Goal: Check status: Check status

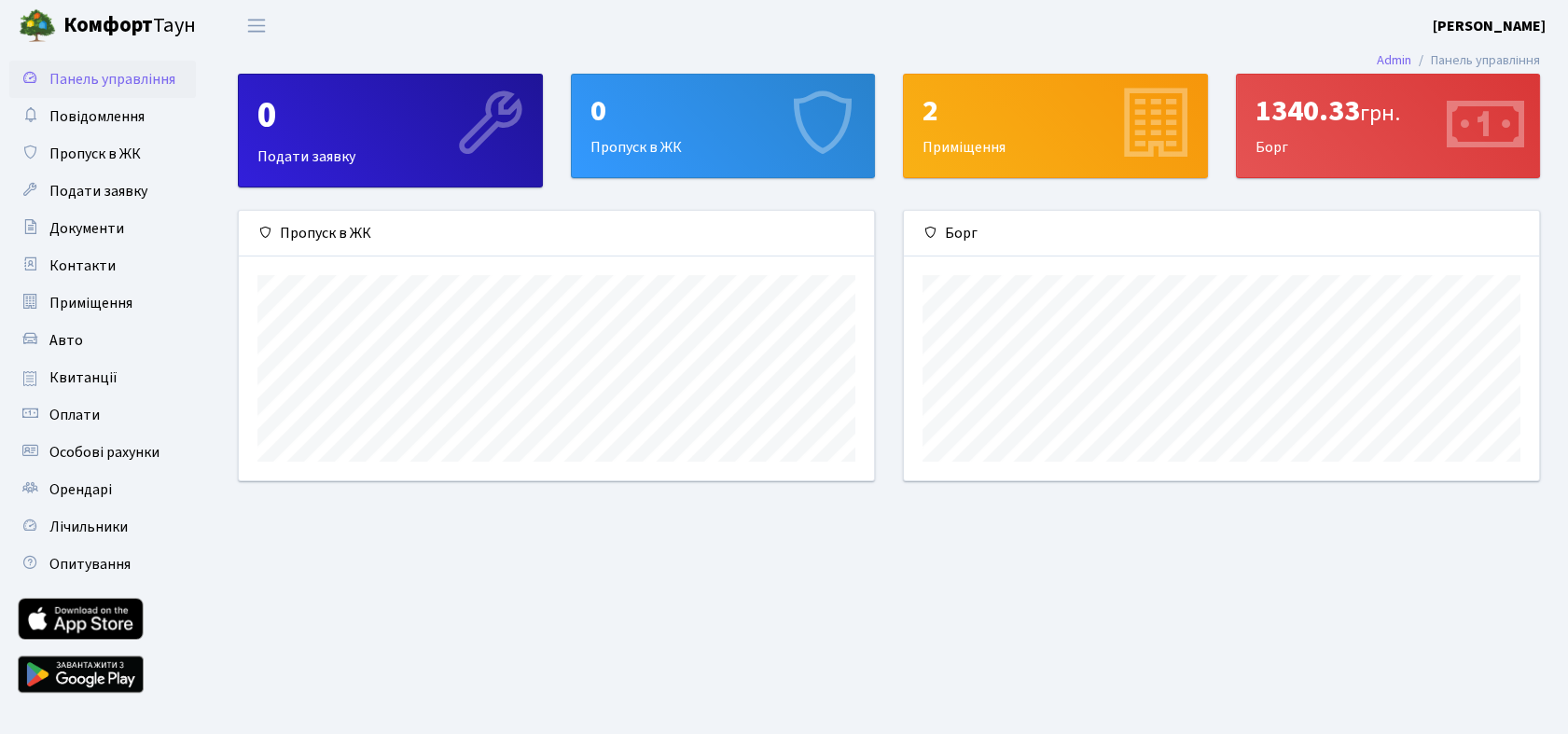
scroll to position [268, 636]
click at [84, 373] on span "Квитанції" at bounding box center [83, 378] width 68 height 21
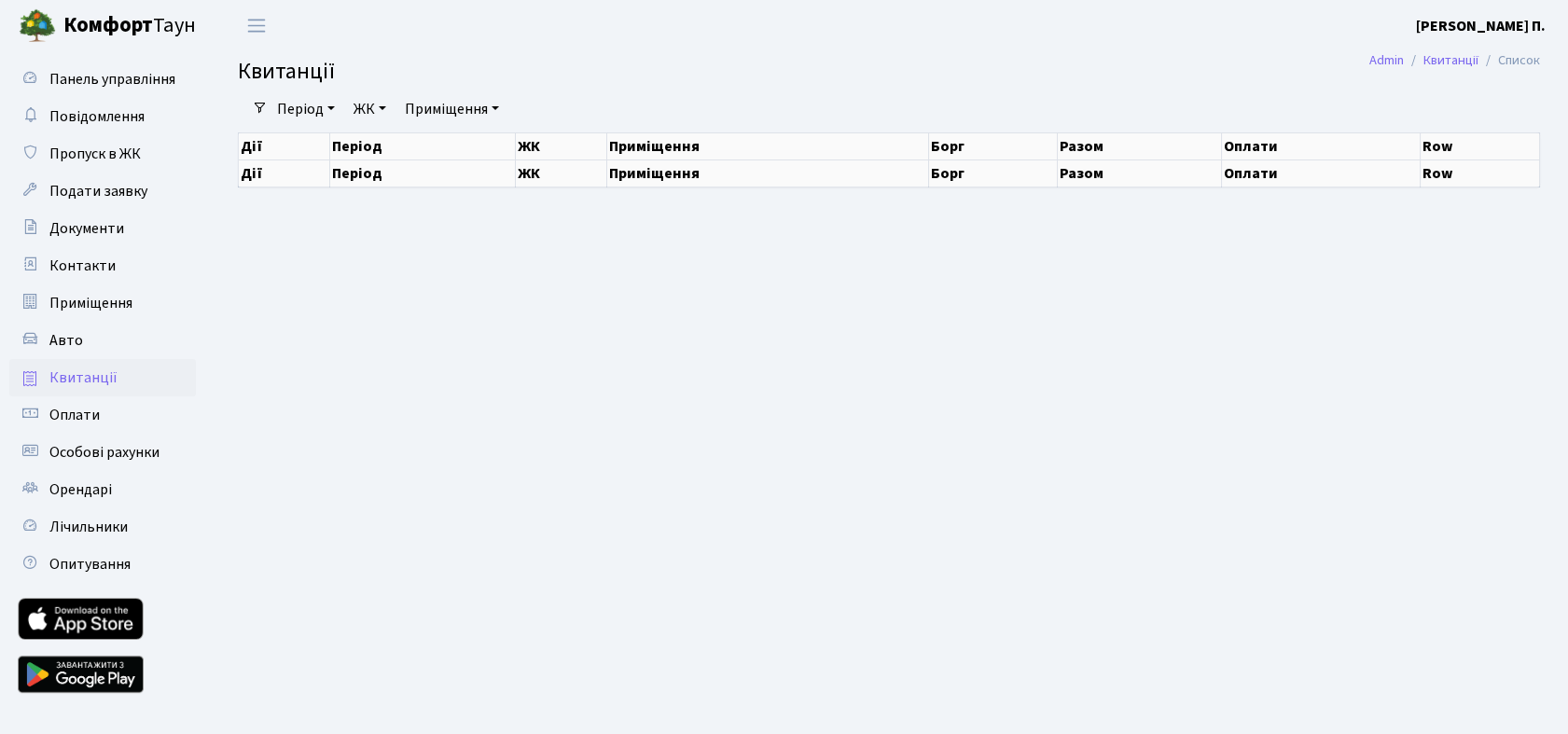
select select "25"
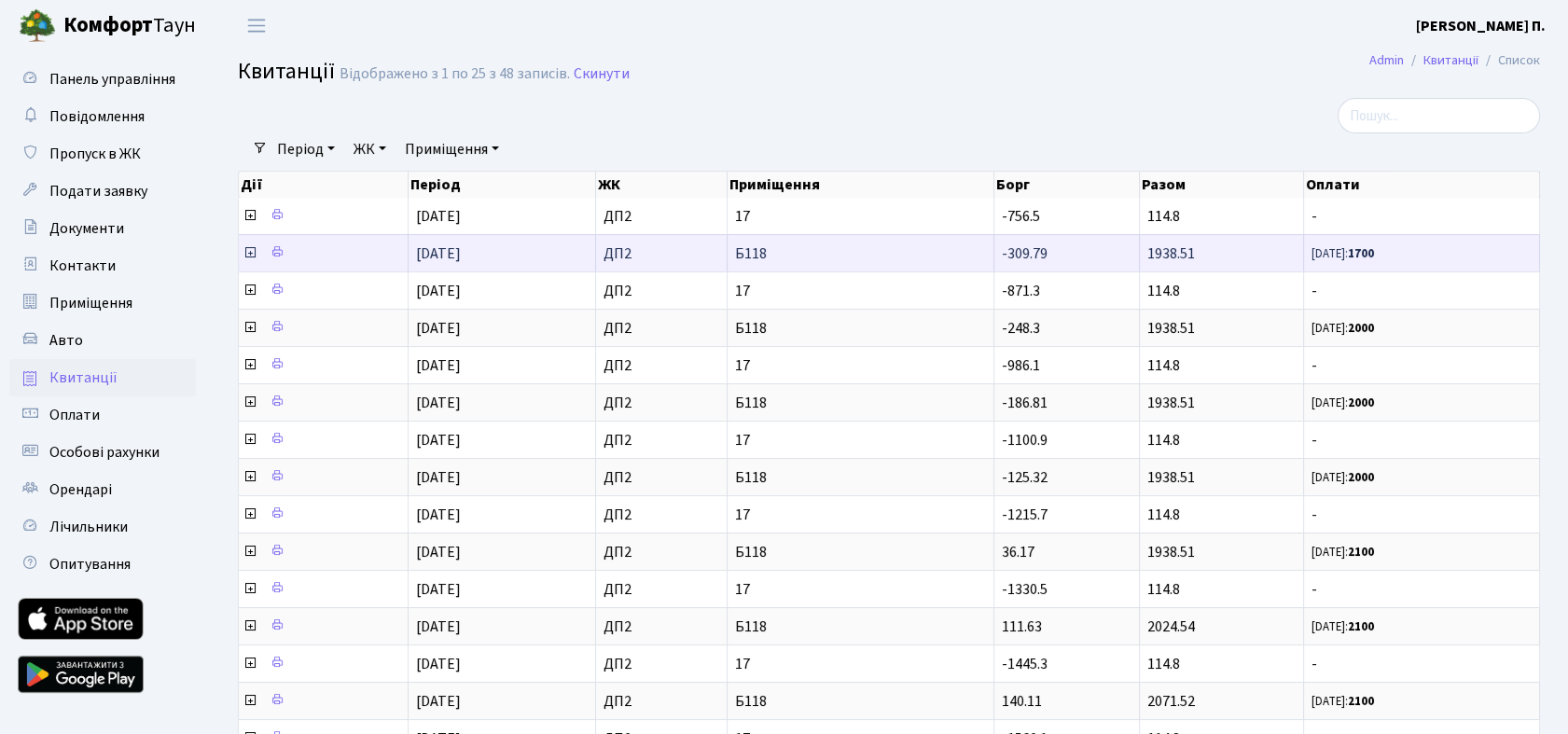
click at [248, 253] on icon at bounding box center [250, 253] width 15 height 15
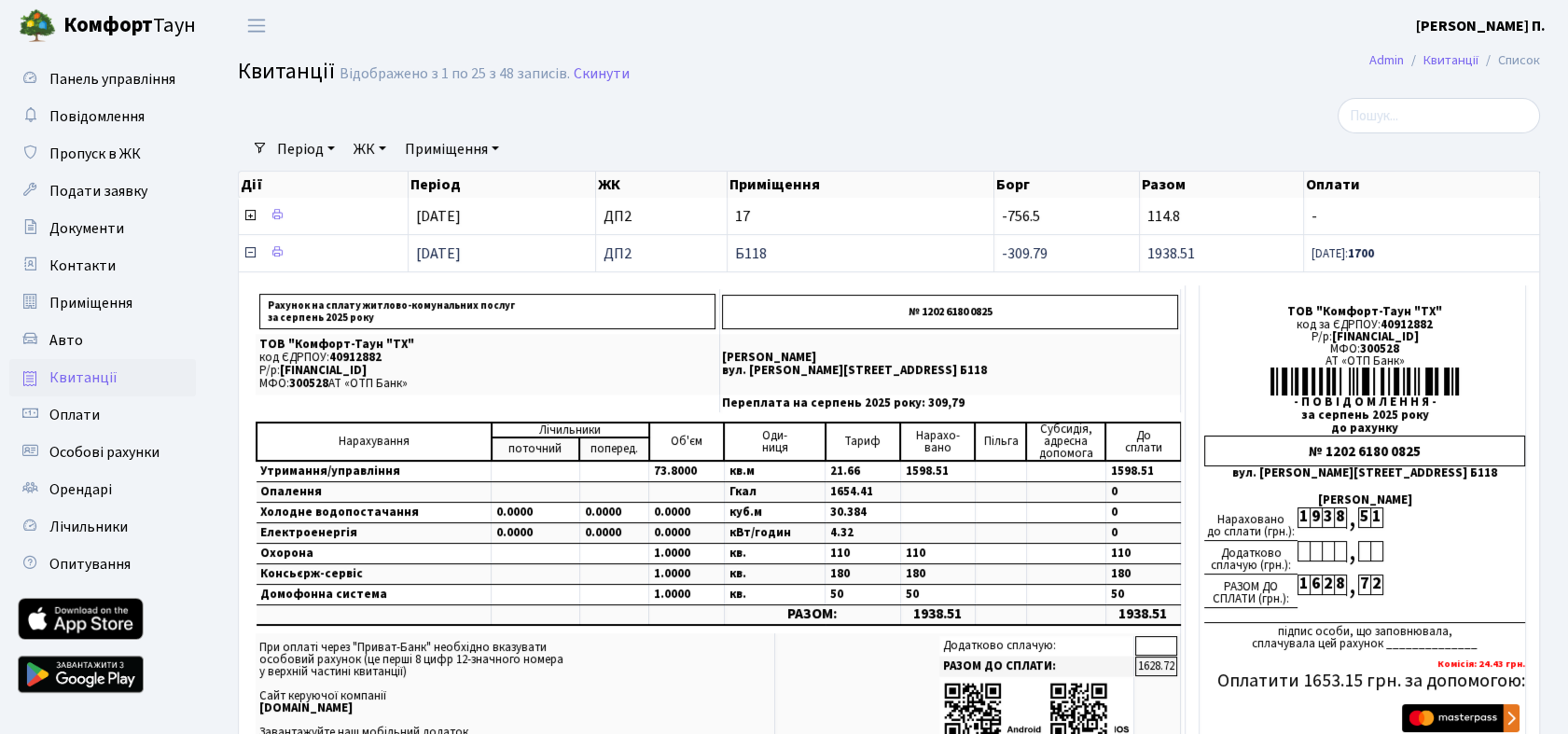
click at [249, 252] on icon at bounding box center [250, 253] width 15 height 15
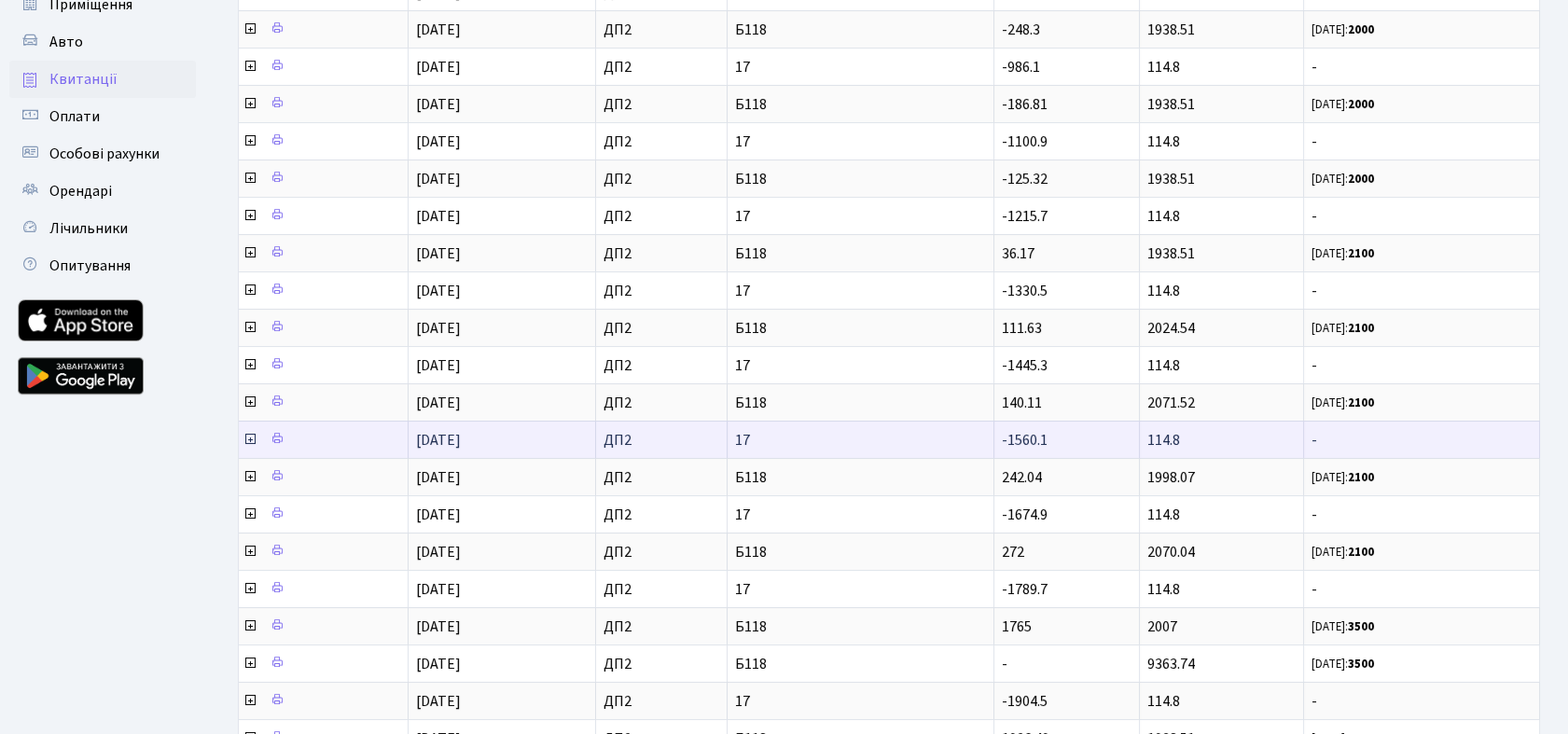
scroll to position [311, 0]
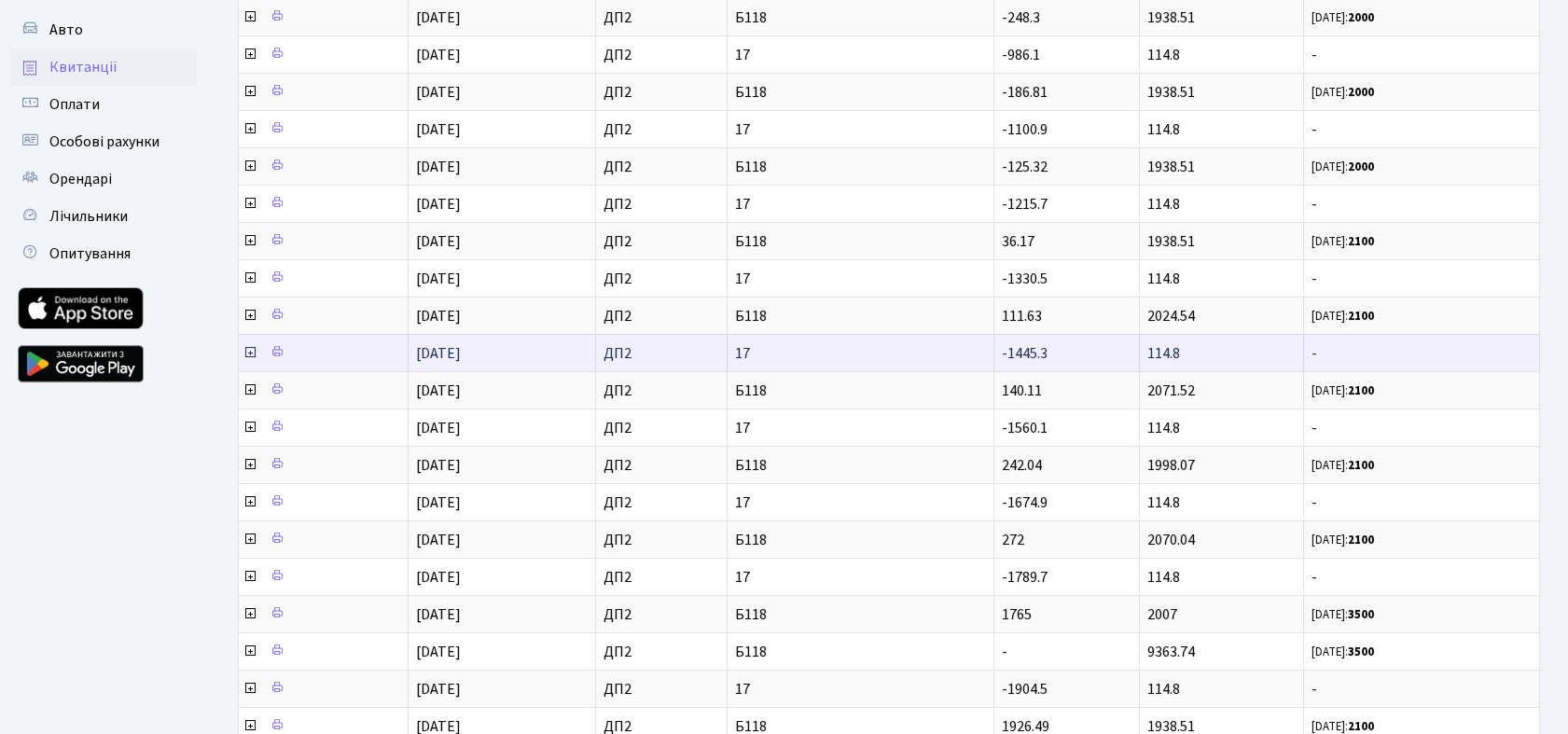
click at [247, 349] on icon at bounding box center [250, 352] width 15 height 15
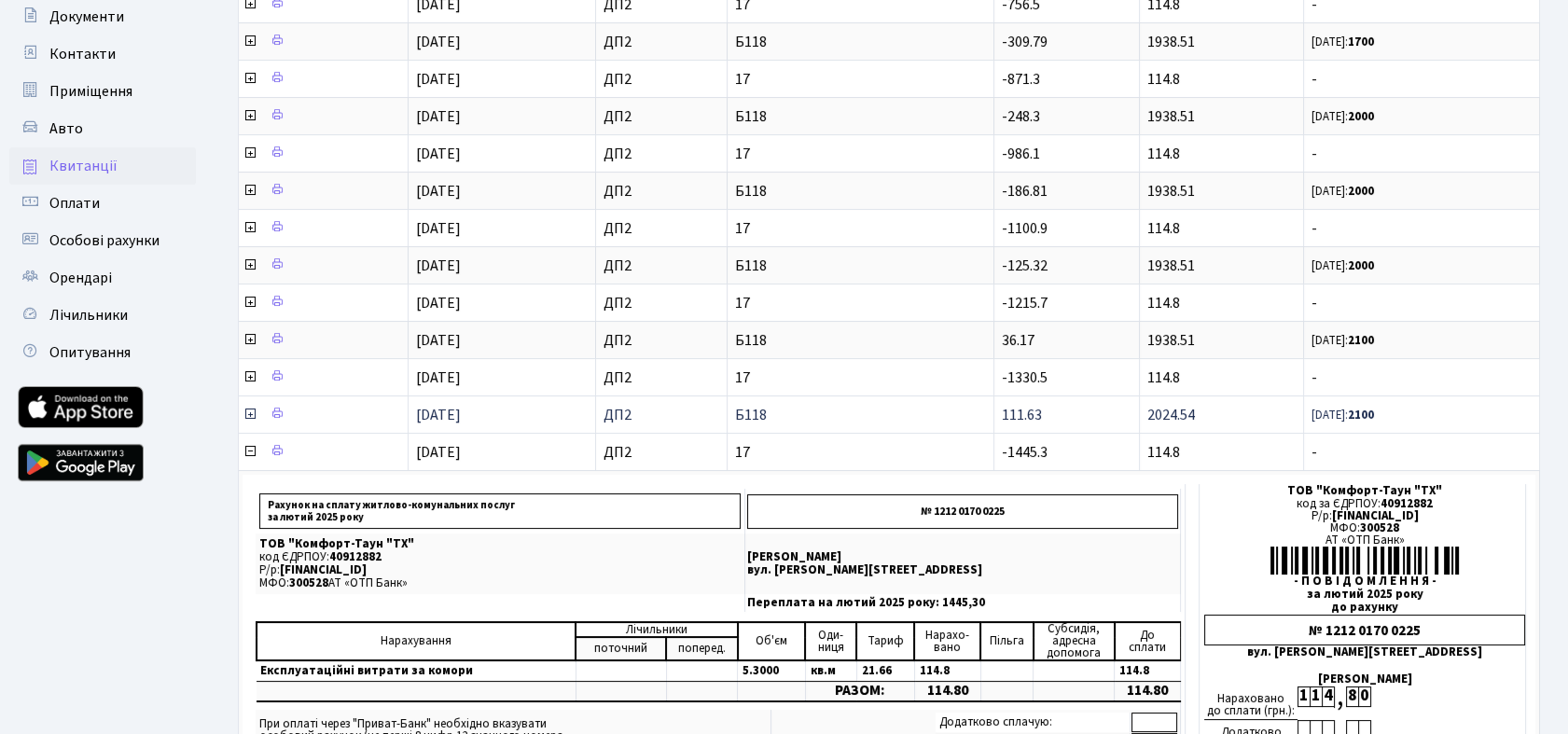
scroll to position [207, 0]
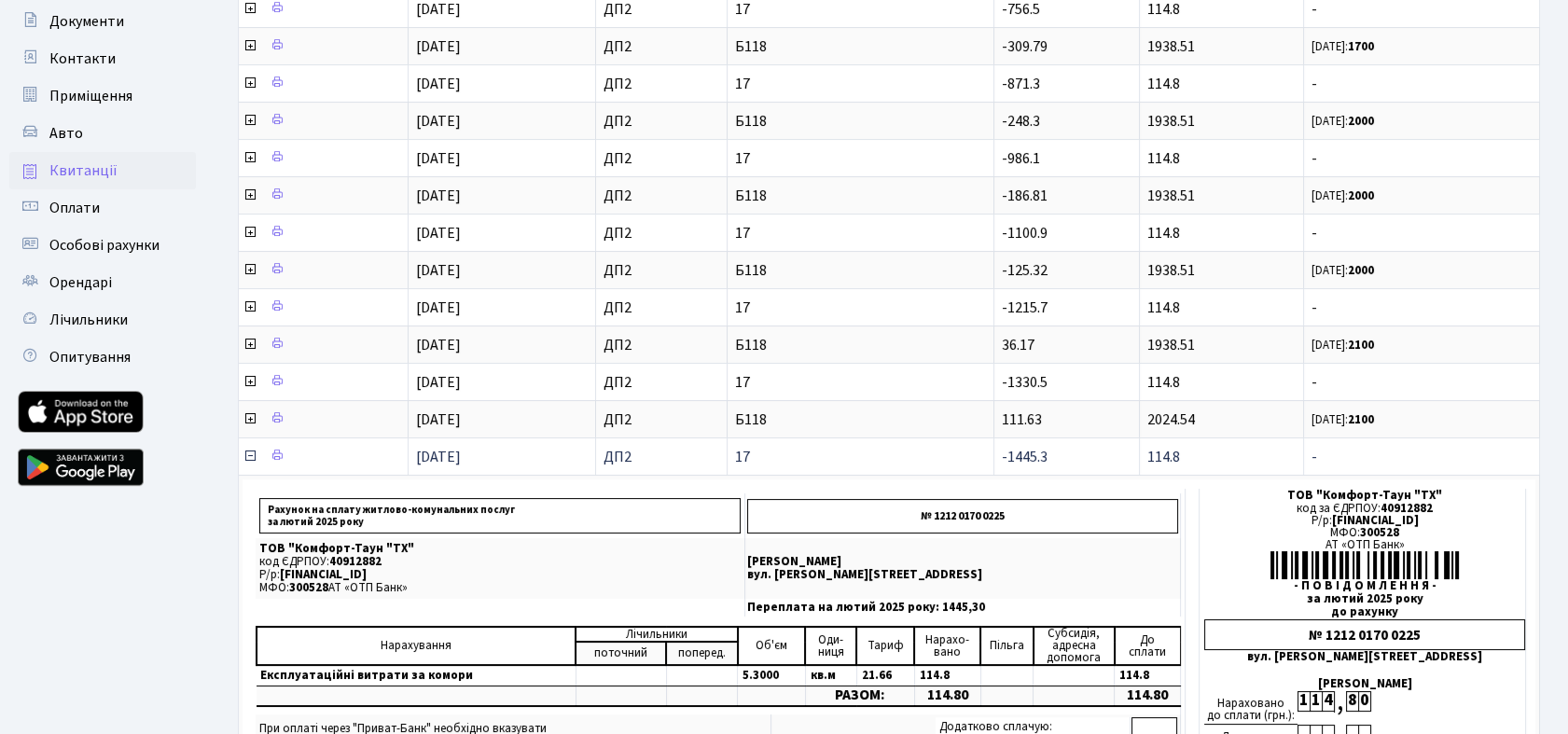
click at [248, 453] on icon at bounding box center [250, 456] width 15 height 15
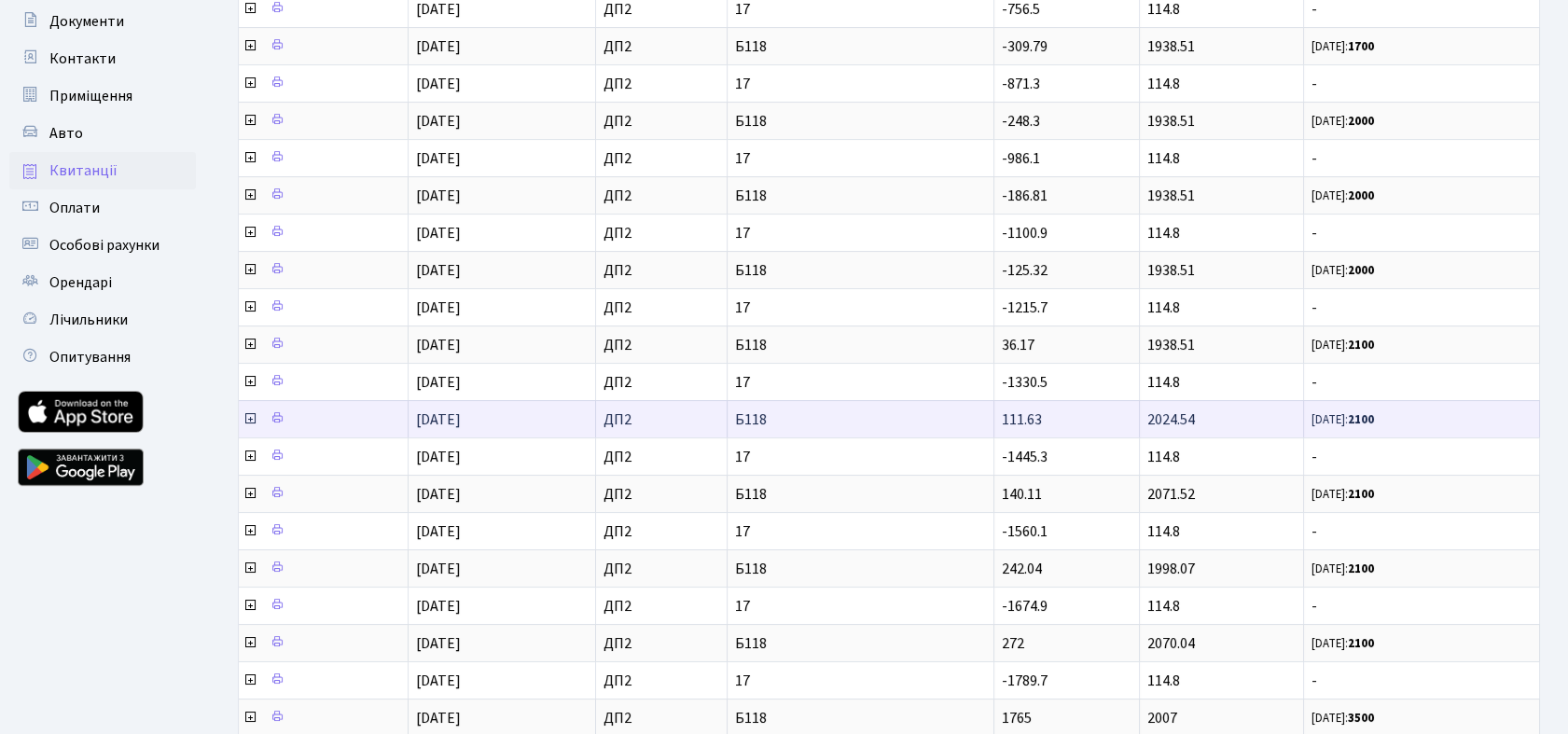
click at [247, 413] on icon at bounding box center [250, 419] width 15 height 15
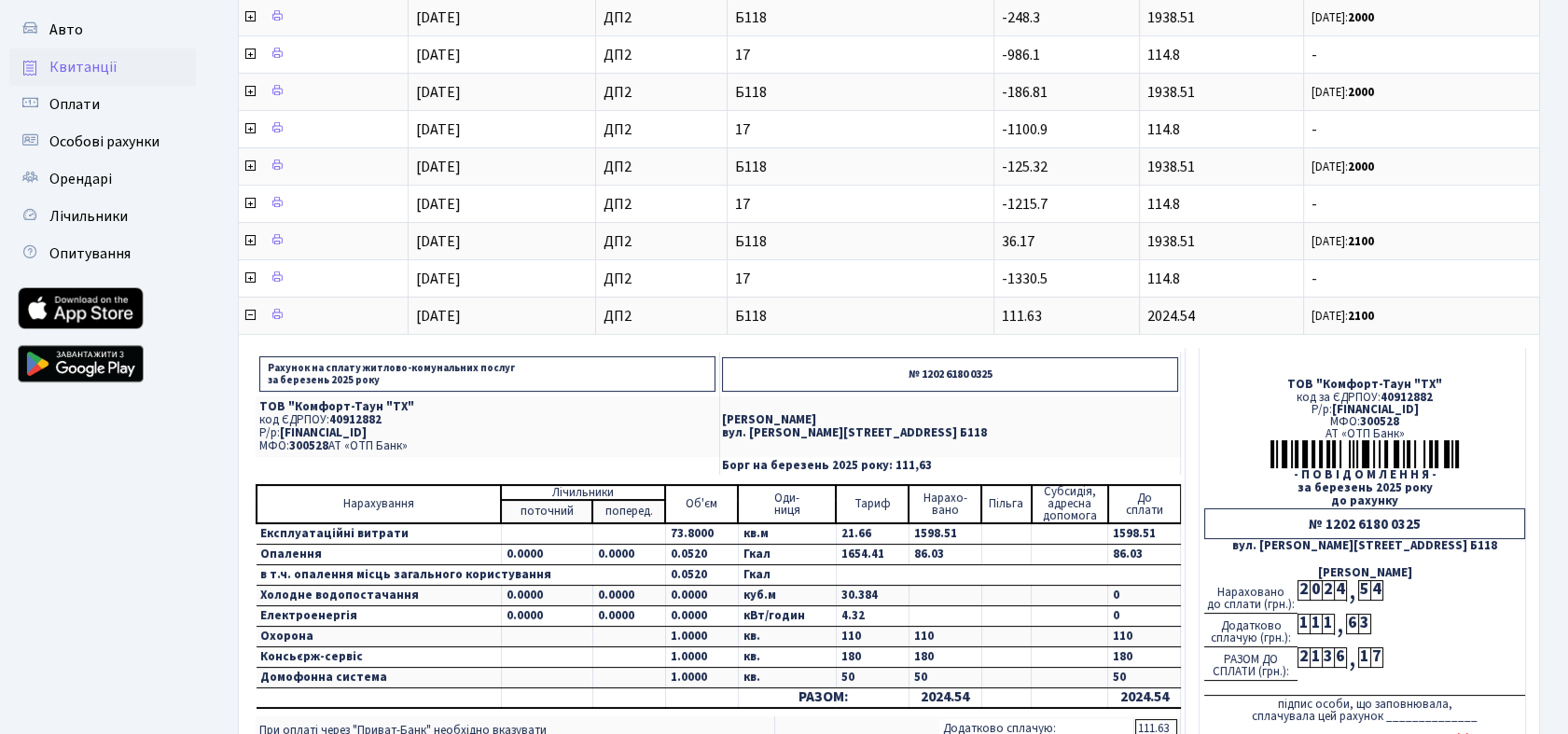
scroll to position [414, 0]
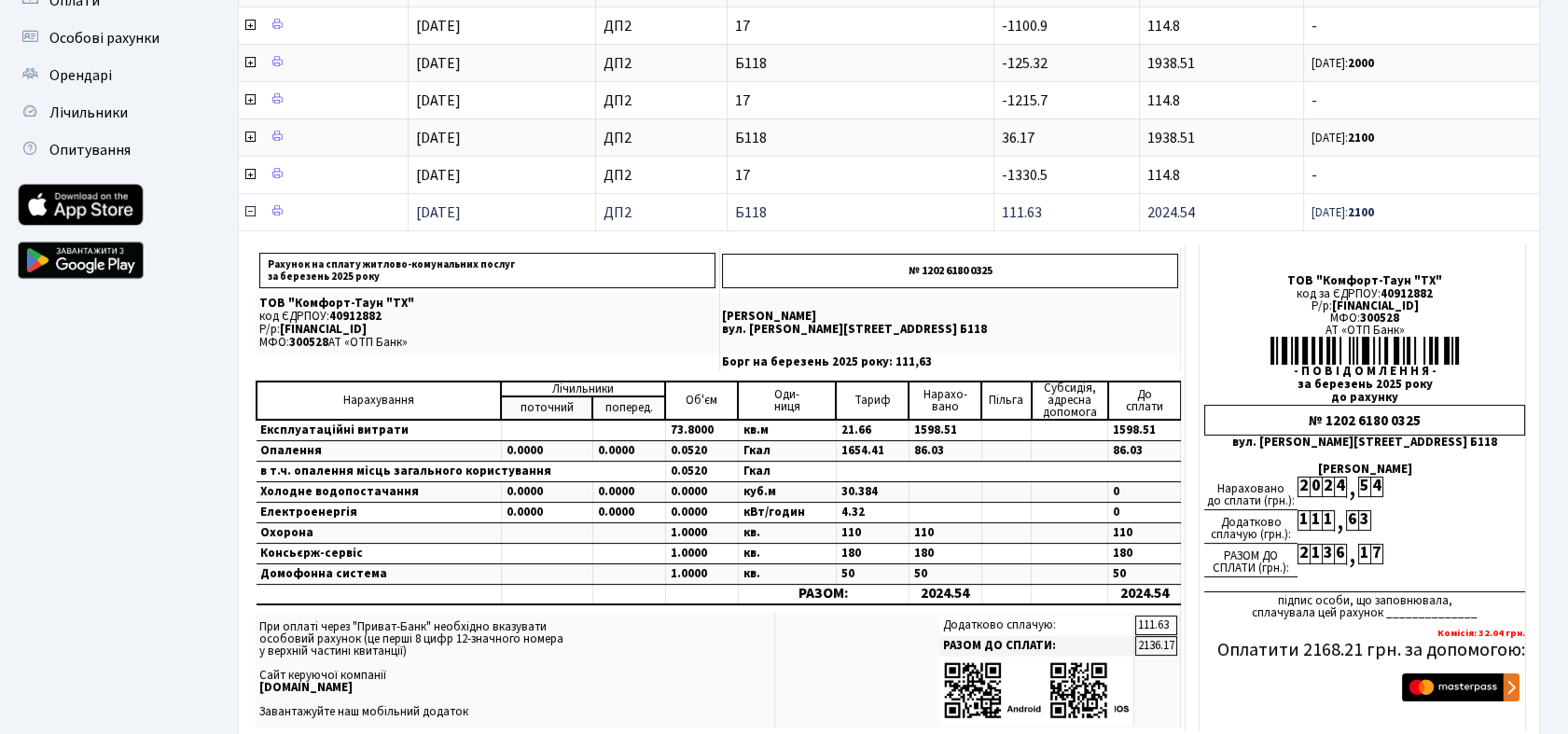
click at [247, 206] on icon at bounding box center [250, 212] width 15 height 15
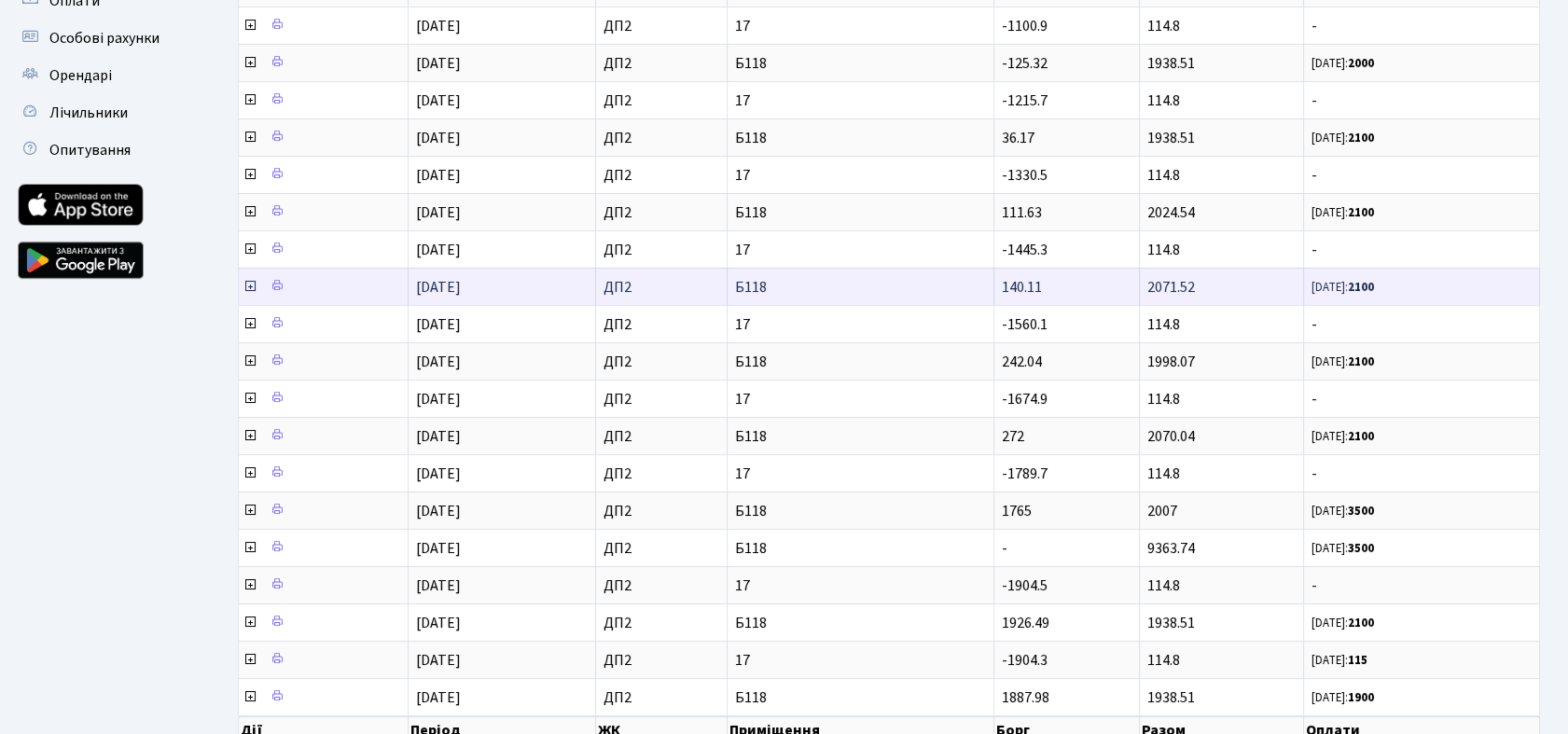
click at [251, 281] on icon at bounding box center [250, 286] width 15 height 15
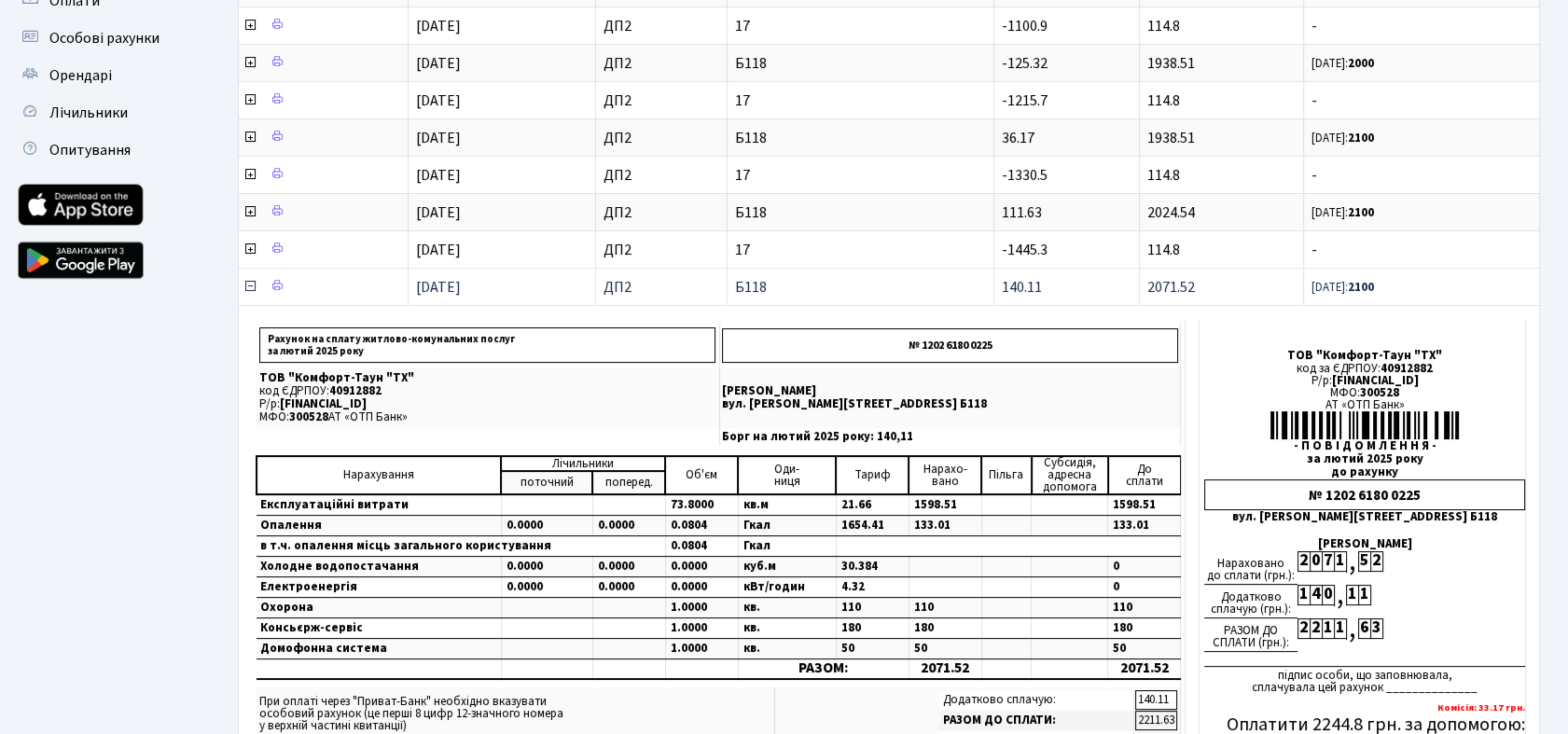
click at [250, 281] on icon at bounding box center [250, 286] width 15 height 15
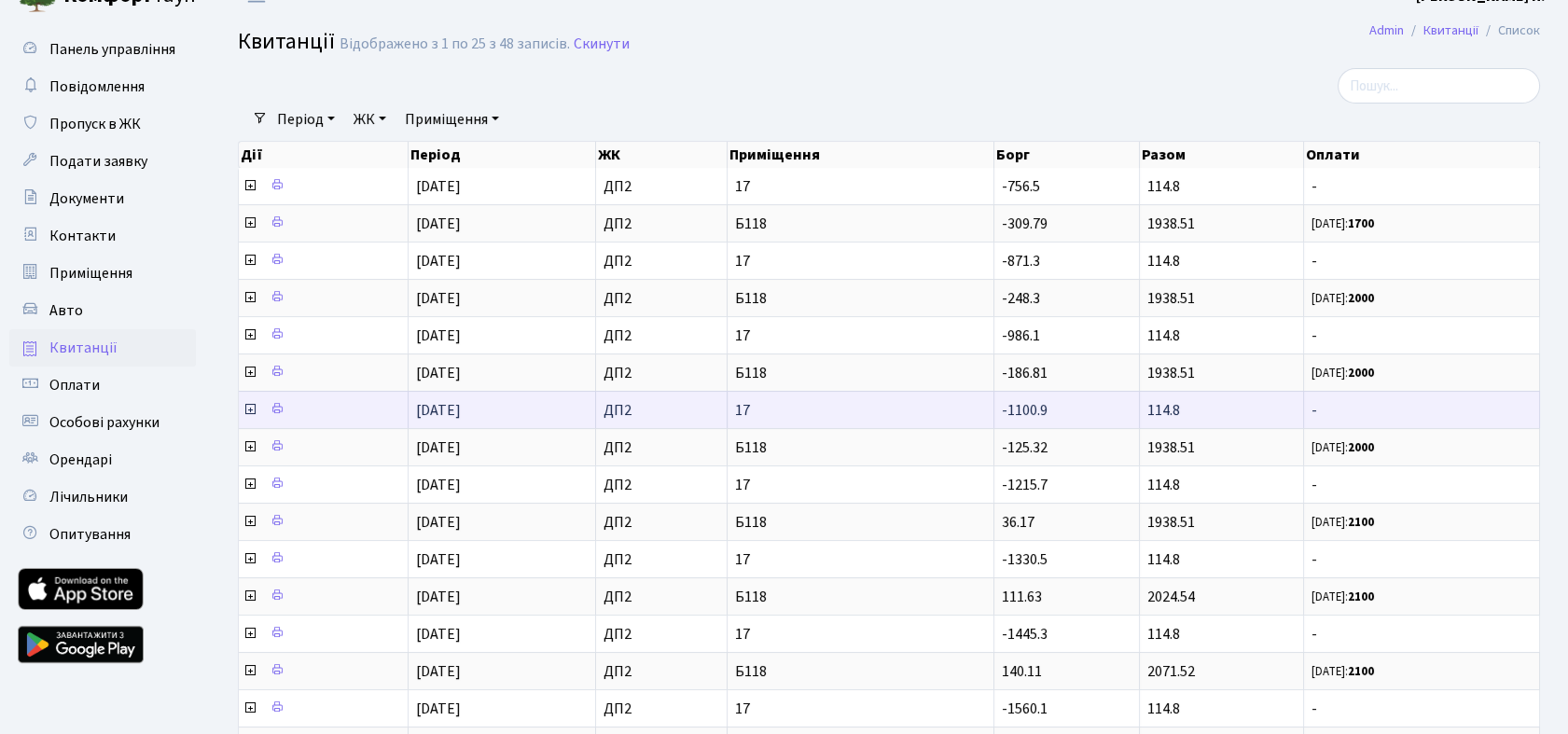
scroll to position [0, 0]
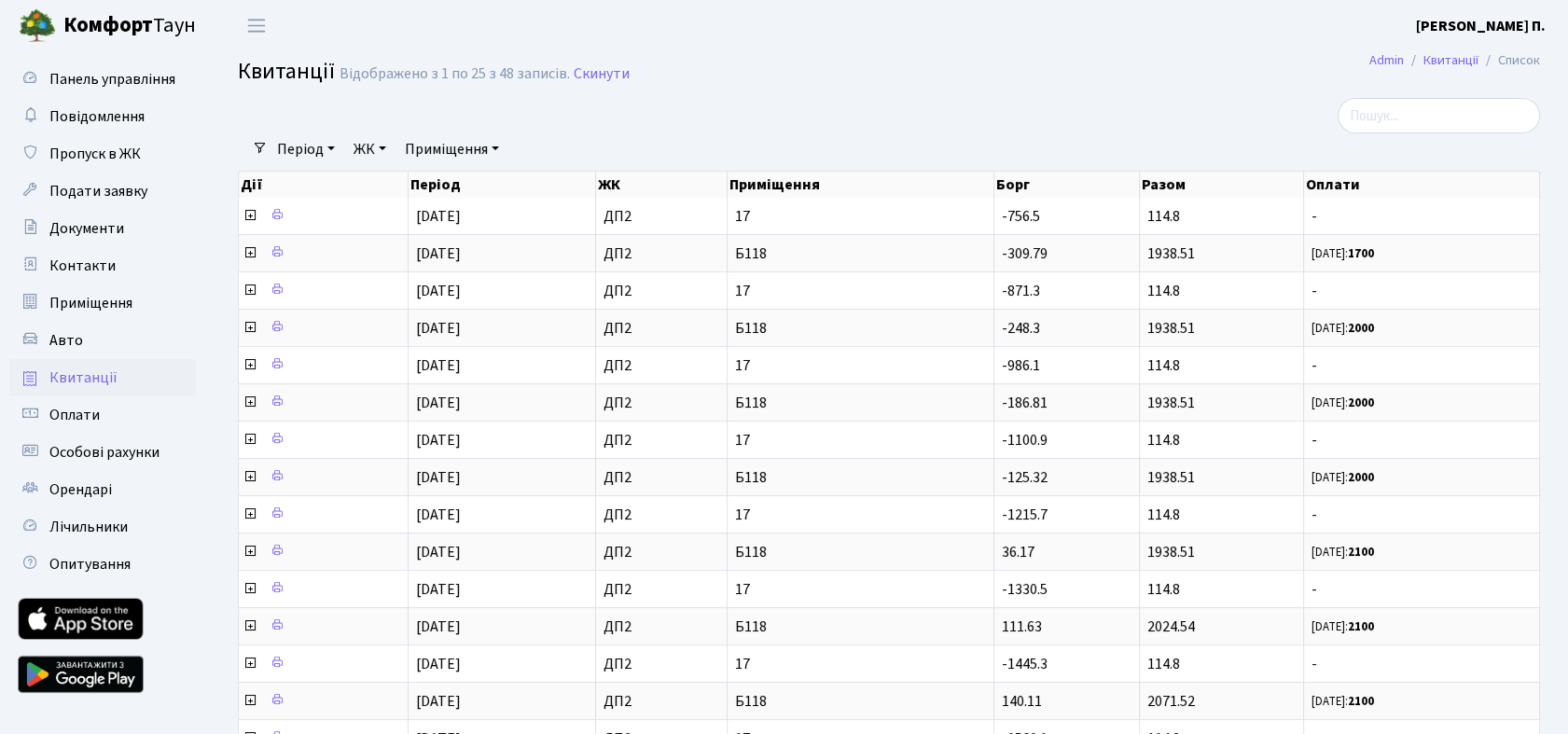
click at [77, 379] on span "Квитанції" at bounding box center [83, 378] width 68 height 21
select select "25"
click at [111, 82] on span "Панель управління" at bounding box center [111, 79] width 126 height 21
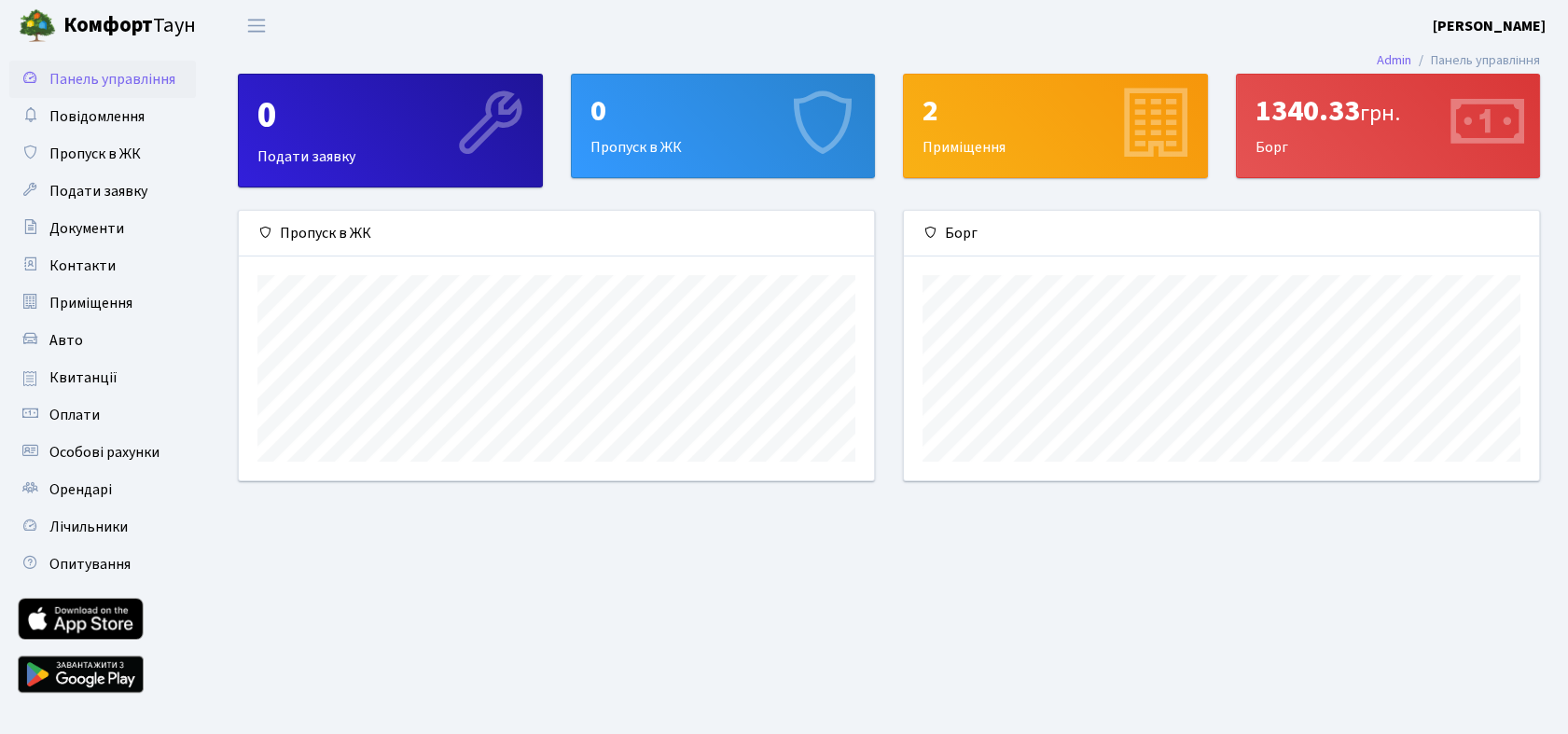
scroll to position [268, 636]
click at [90, 378] on span "Квитанції" at bounding box center [83, 378] width 68 height 21
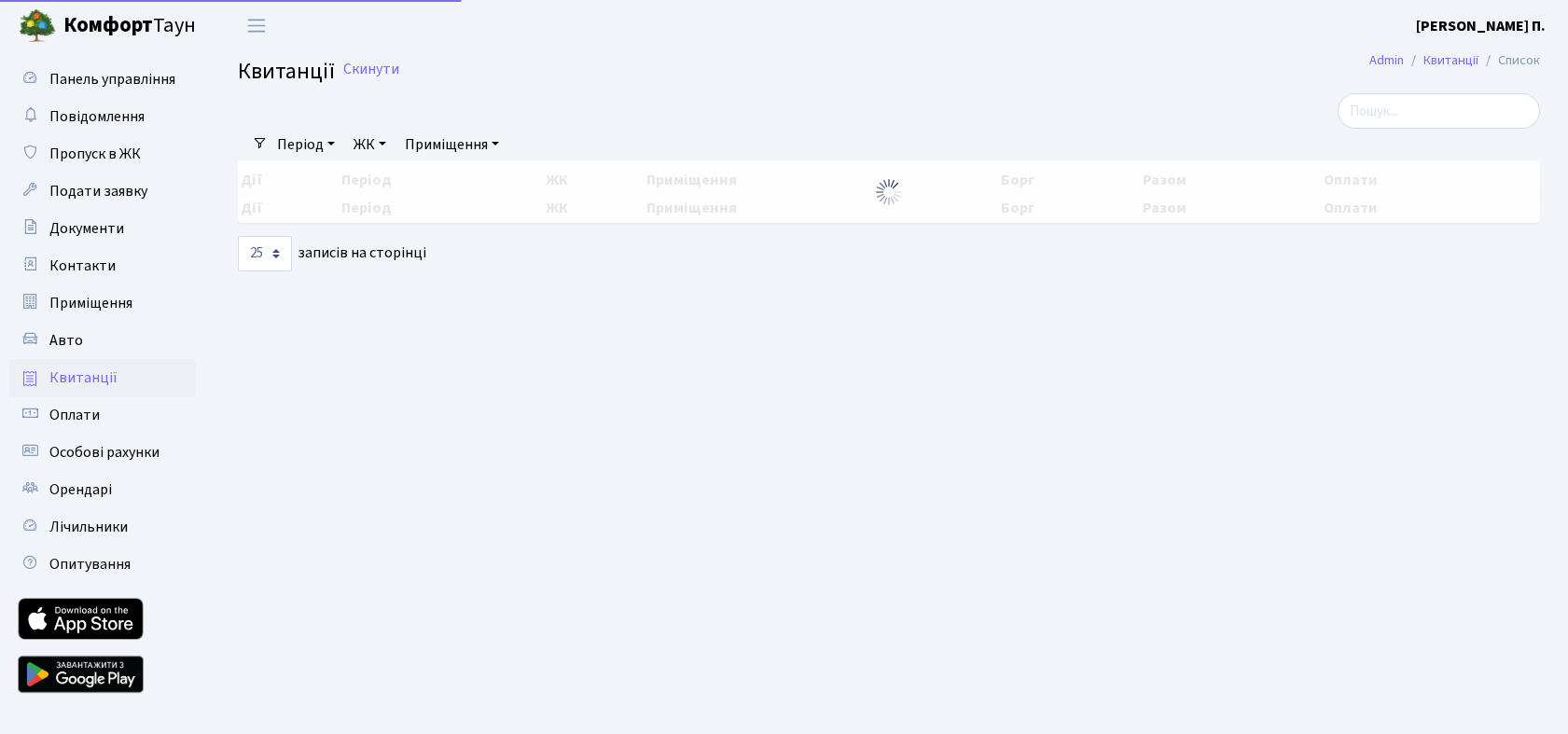
select select "25"
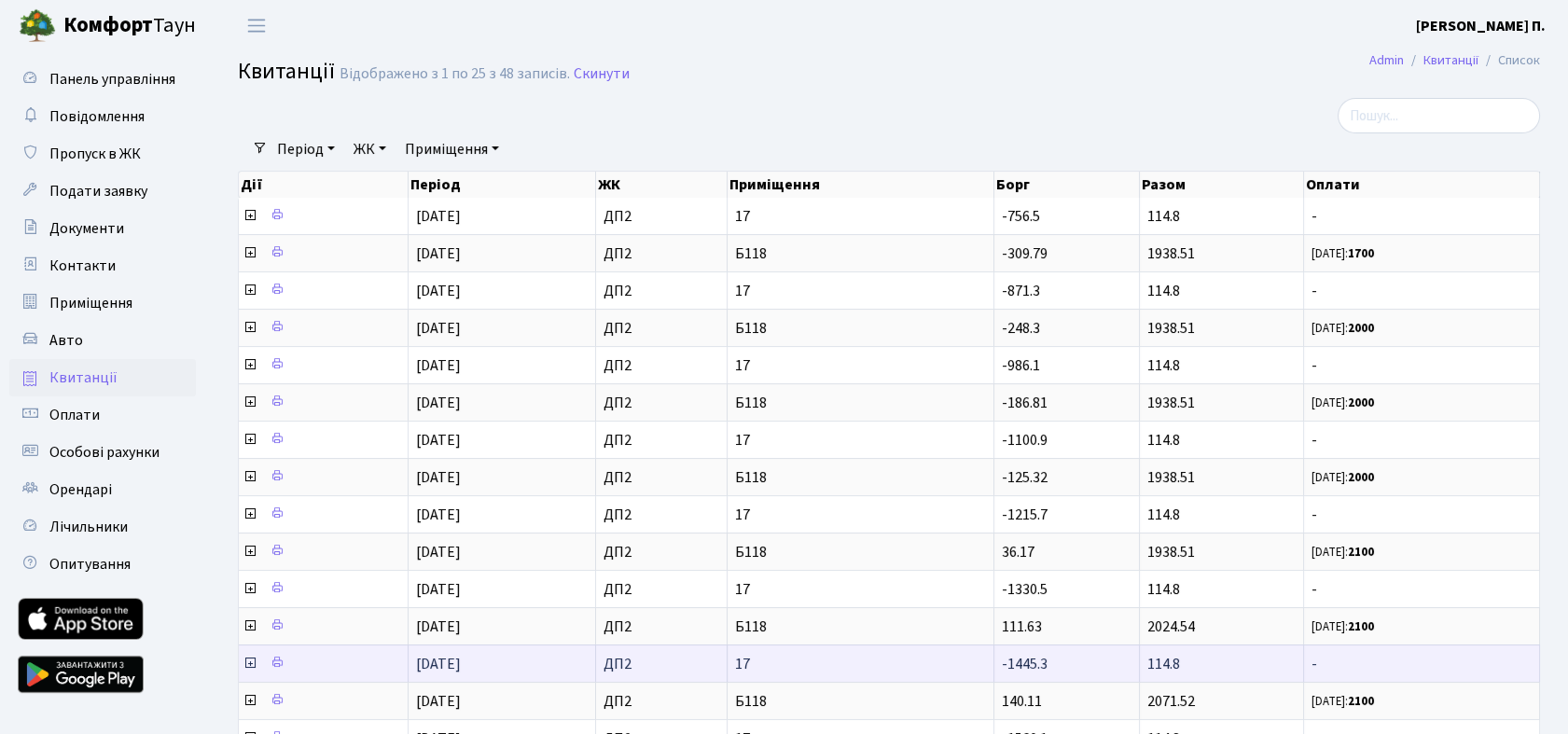
scroll to position [515, 0]
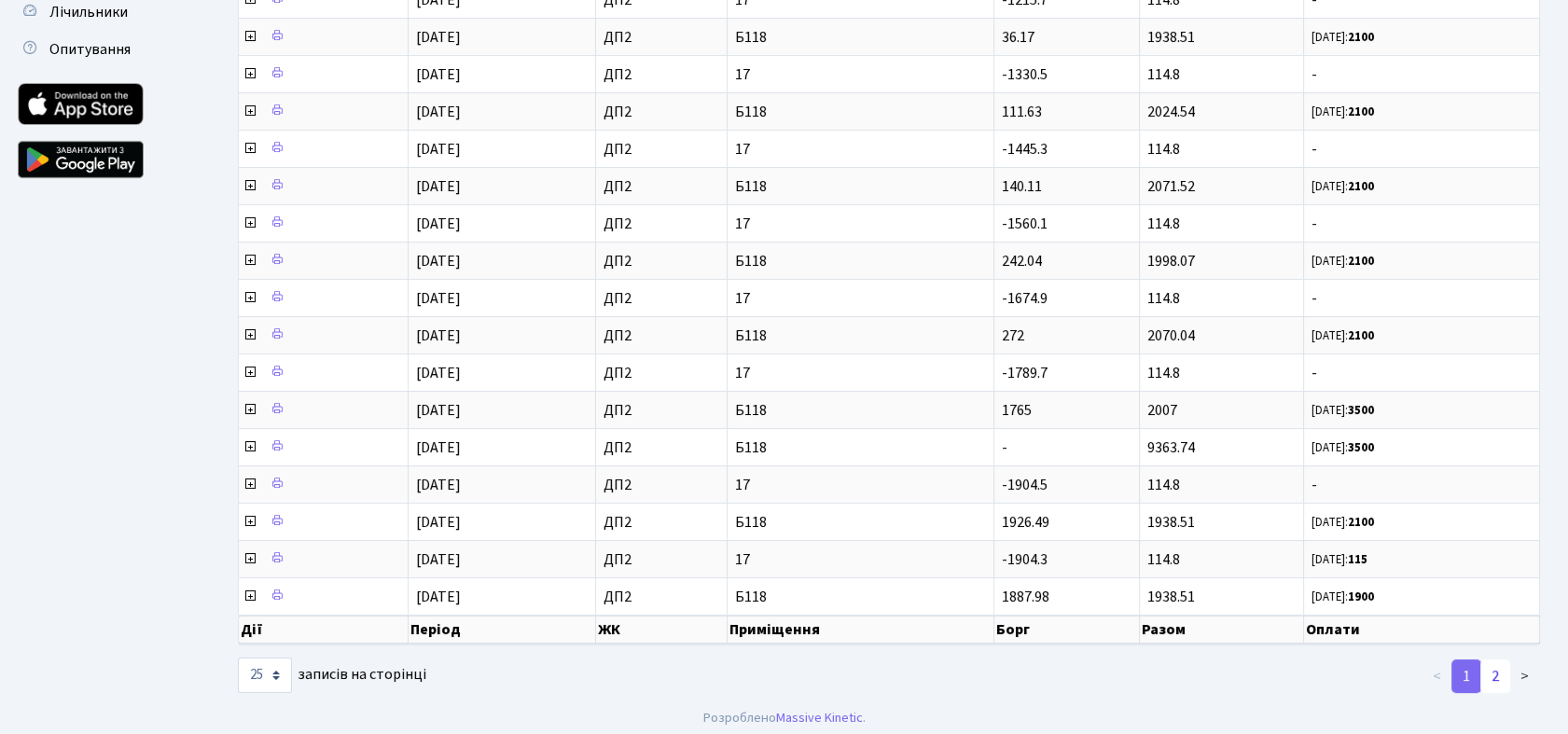
click at [1496, 664] on link "2" at bounding box center [1495, 676] width 30 height 34
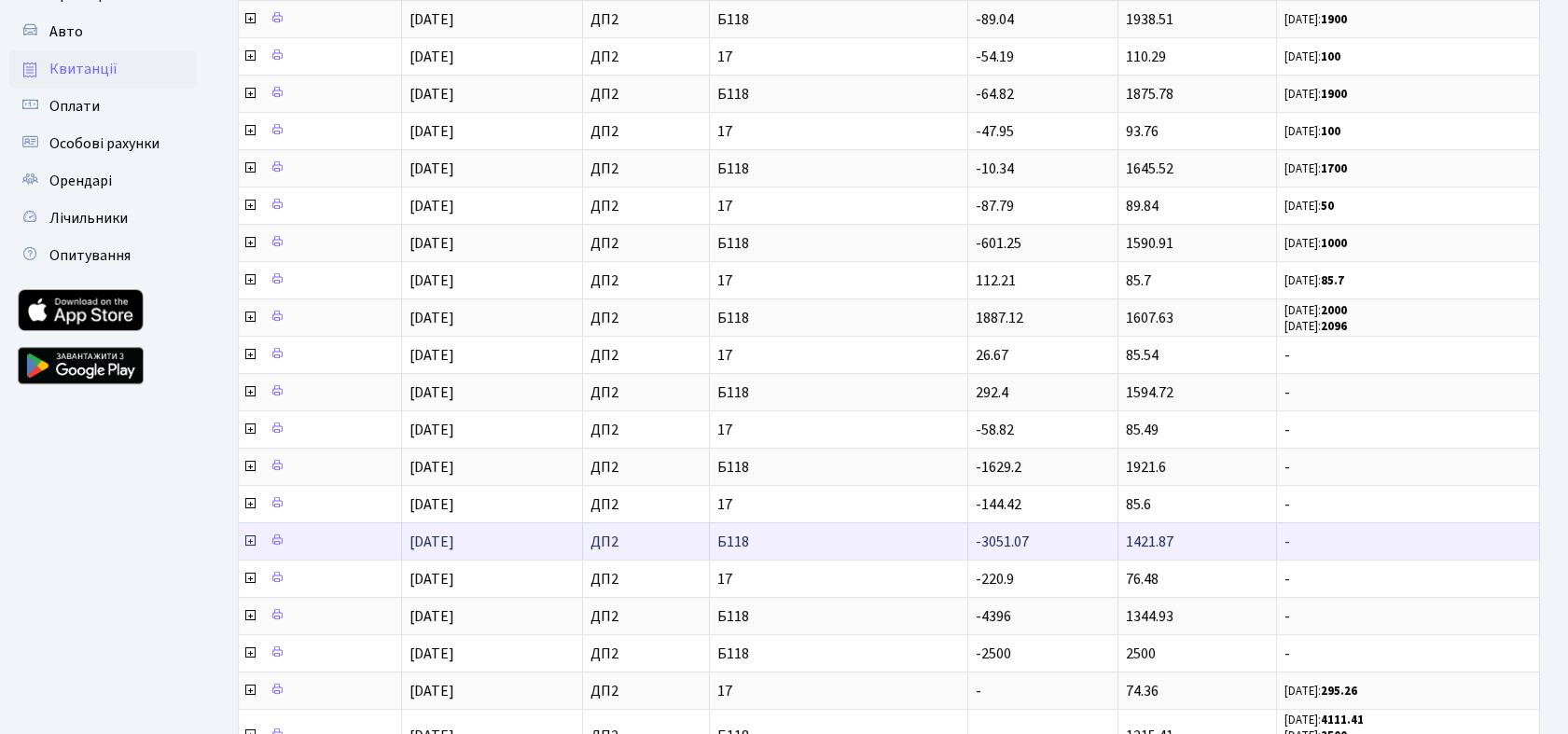
scroll to position [455, 0]
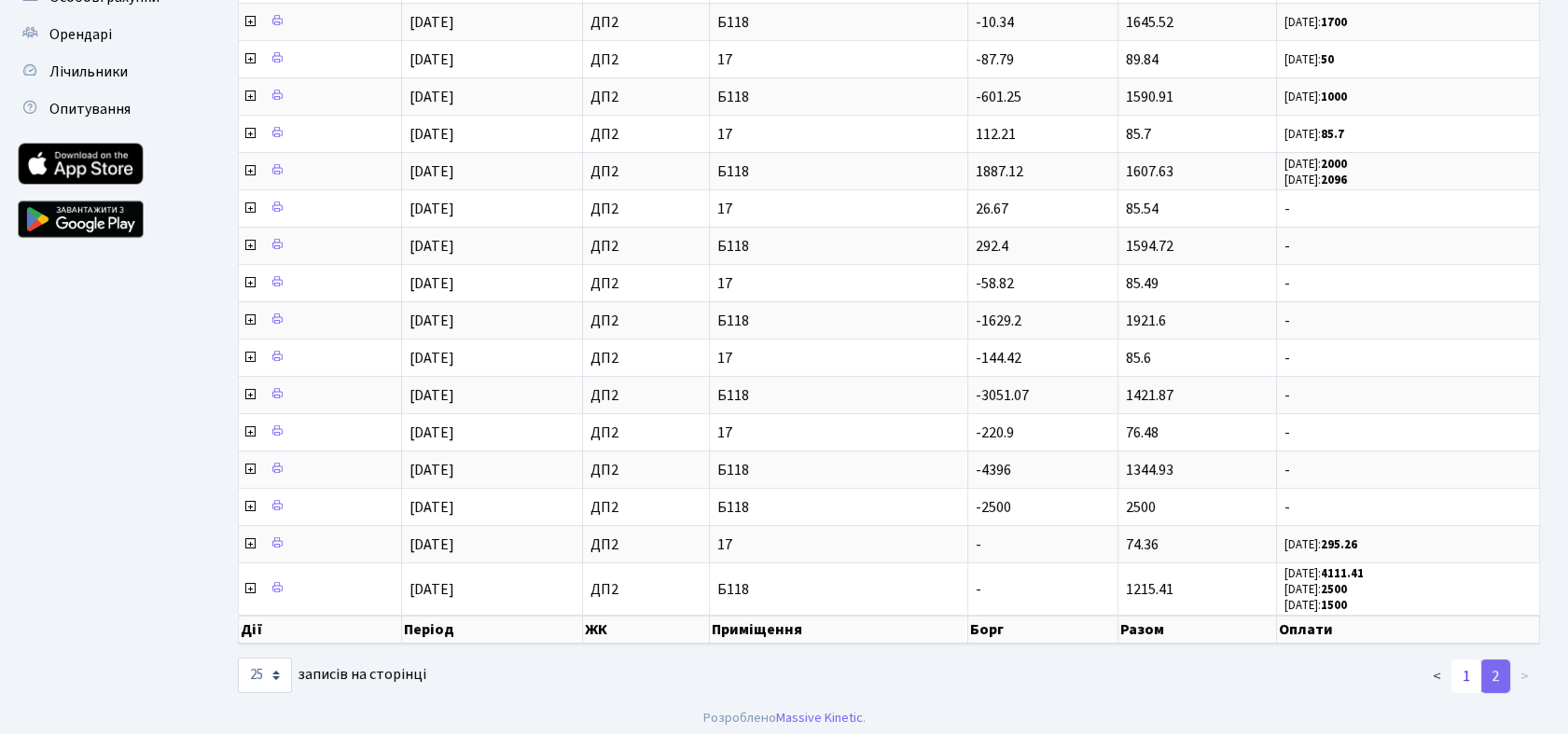
click at [1469, 669] on link "1" at bounding box center [1467, 676] width 30 height 34
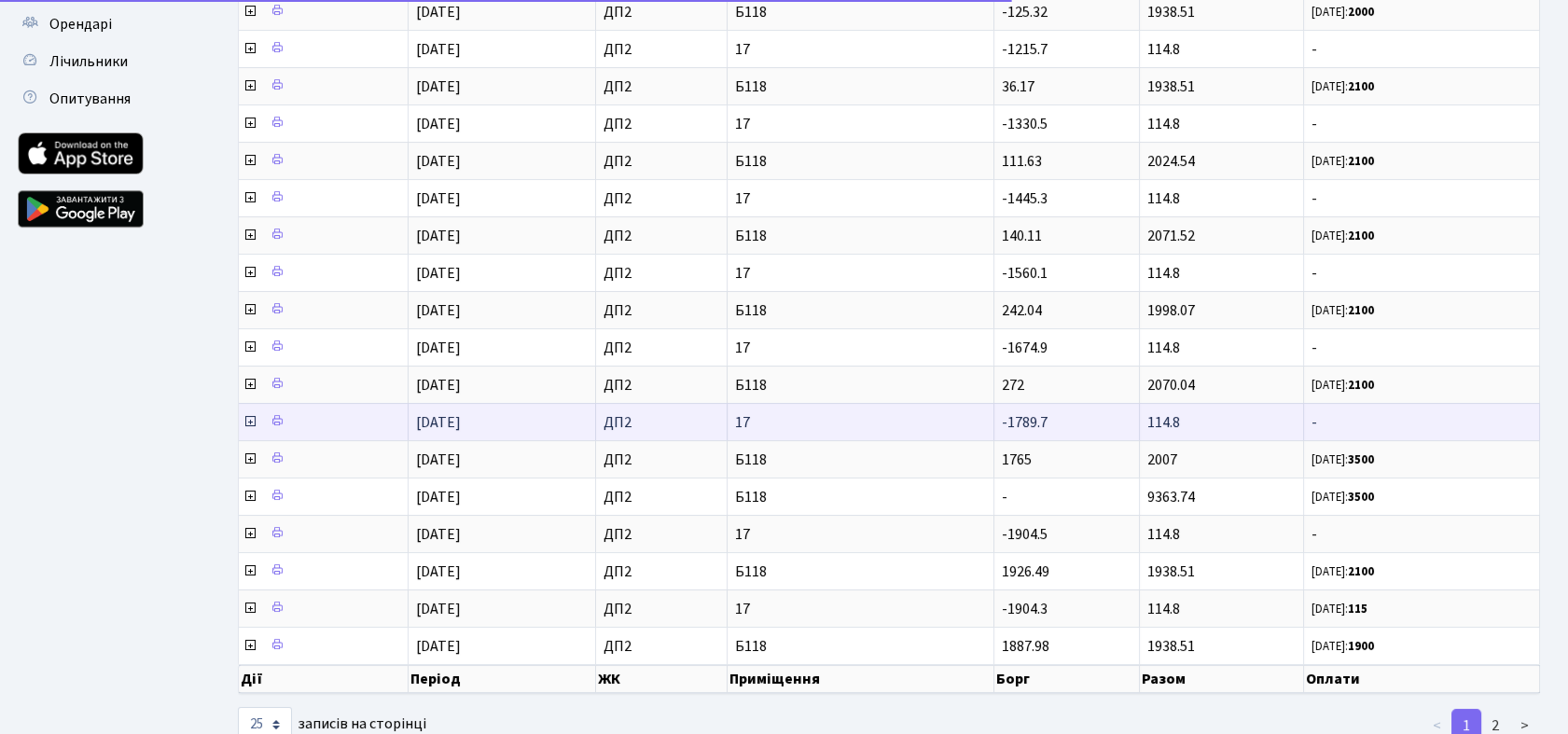
scroll to position [0, 0]
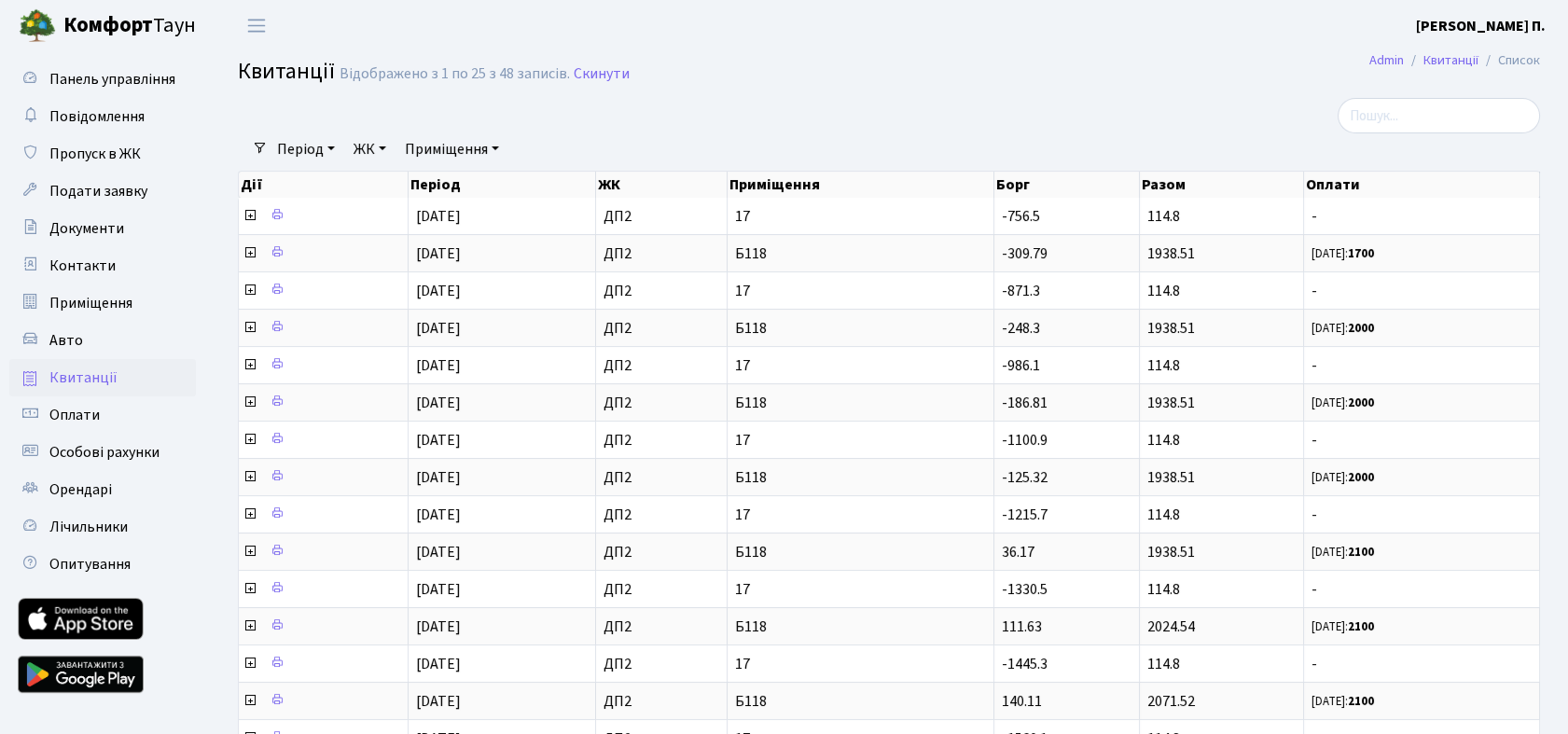
click at [322, 145] on link "Період" at bounding box center [305, 149] width 73 height 32
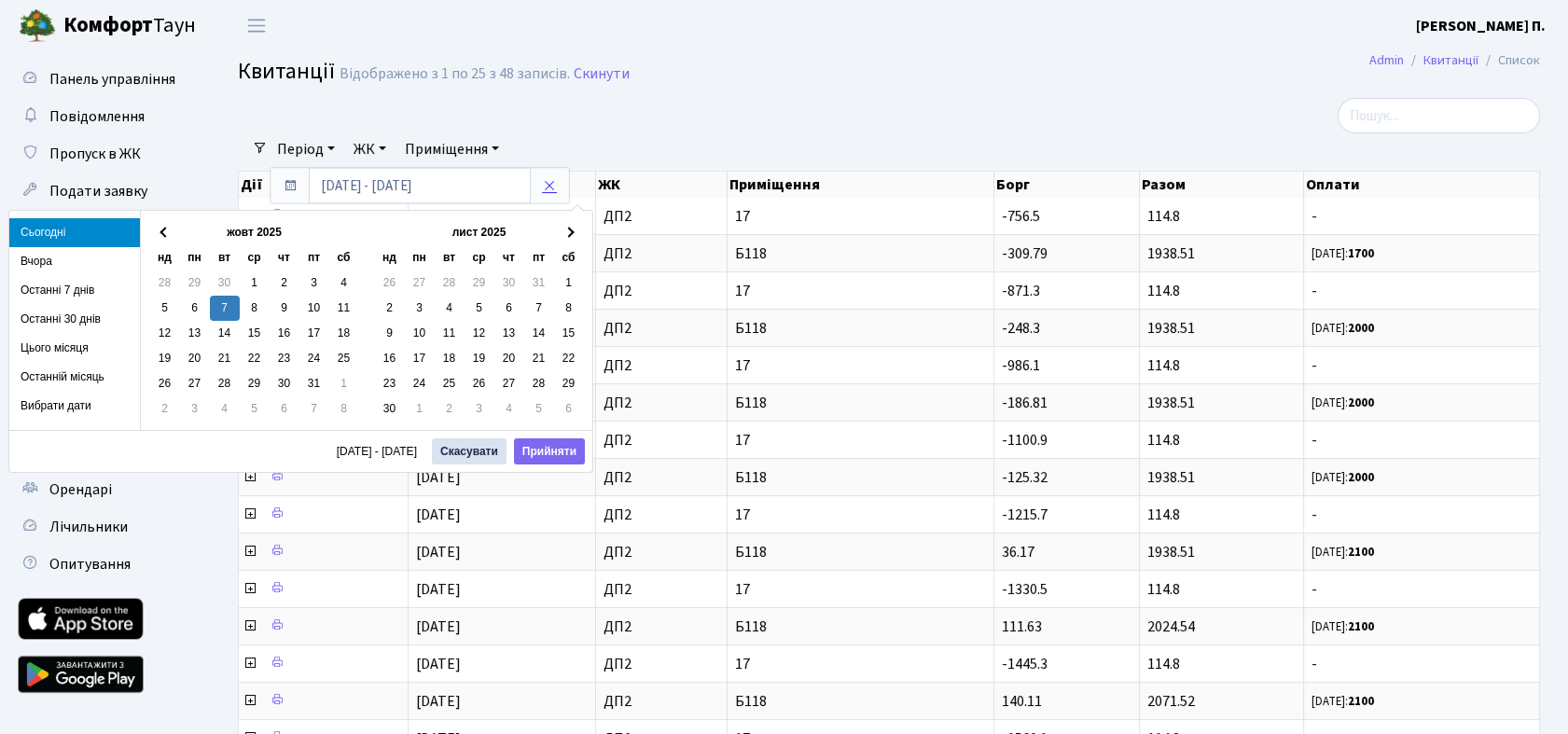
click at [553, 184] on icon at bounding box center [550, 186] width 15 height 15
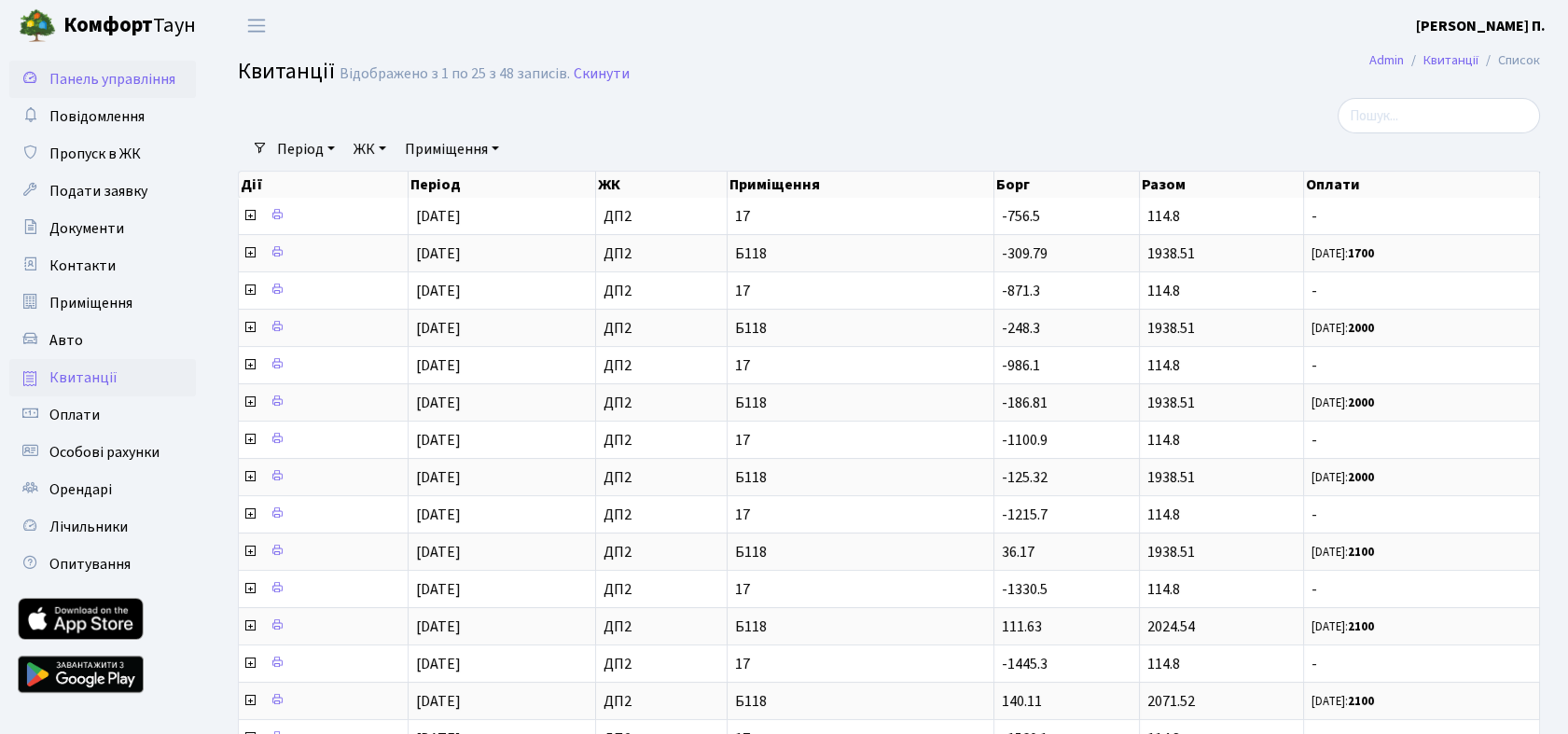
click at [105, 88] on span "Панель управління" at bounding box center [111, 79] width 126 height 21
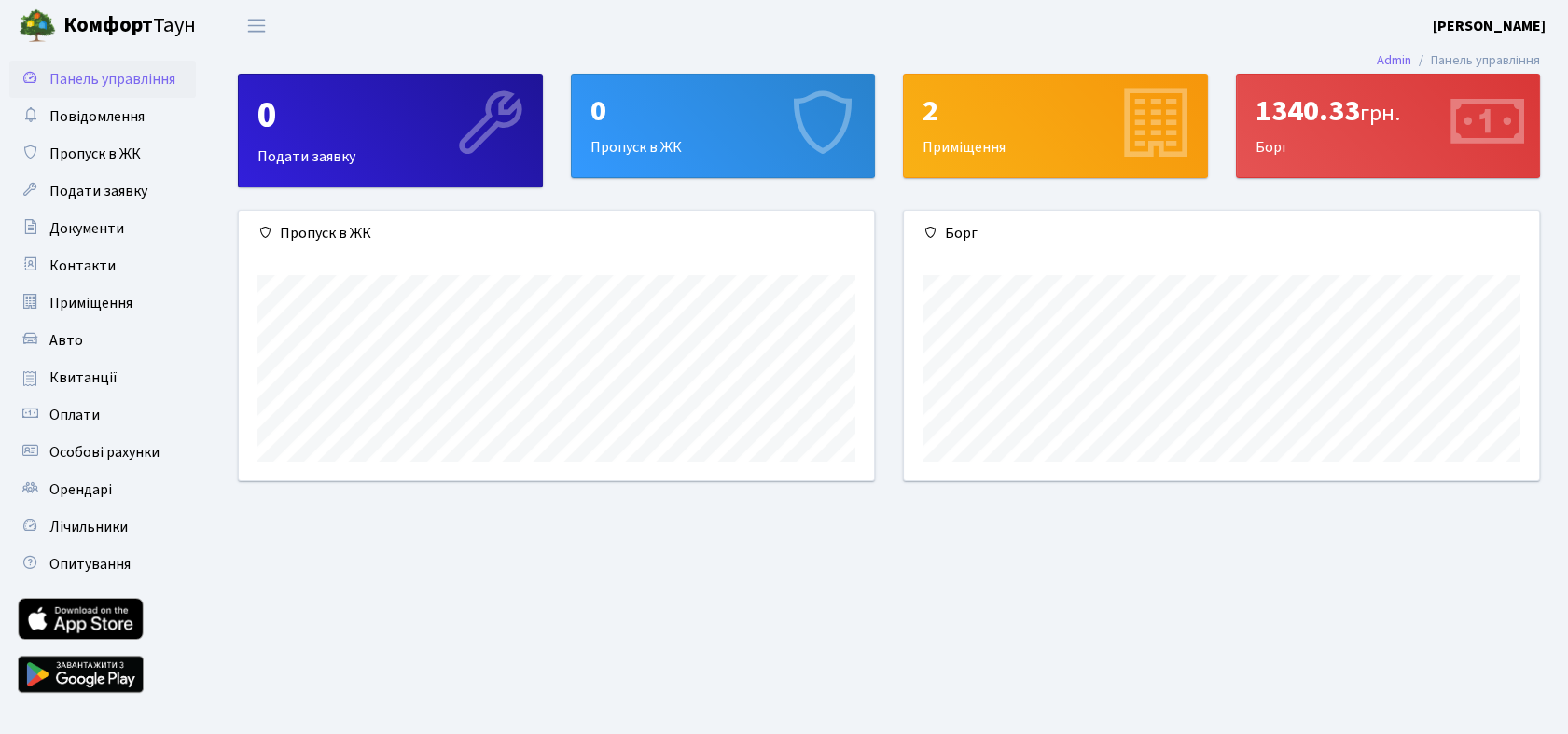
scroll to position [268, 636]
click at [1328, 110] on div "1340.33 грн." at bounding box center [1388, 111] width 265 height 36
click at [1509, 123] on icon at bounding box center [1486, 126] width 89 height 89
click at [103, 161] on span "Пропуск в ЖК" at bounding box center [94, 154] width 92 height 21
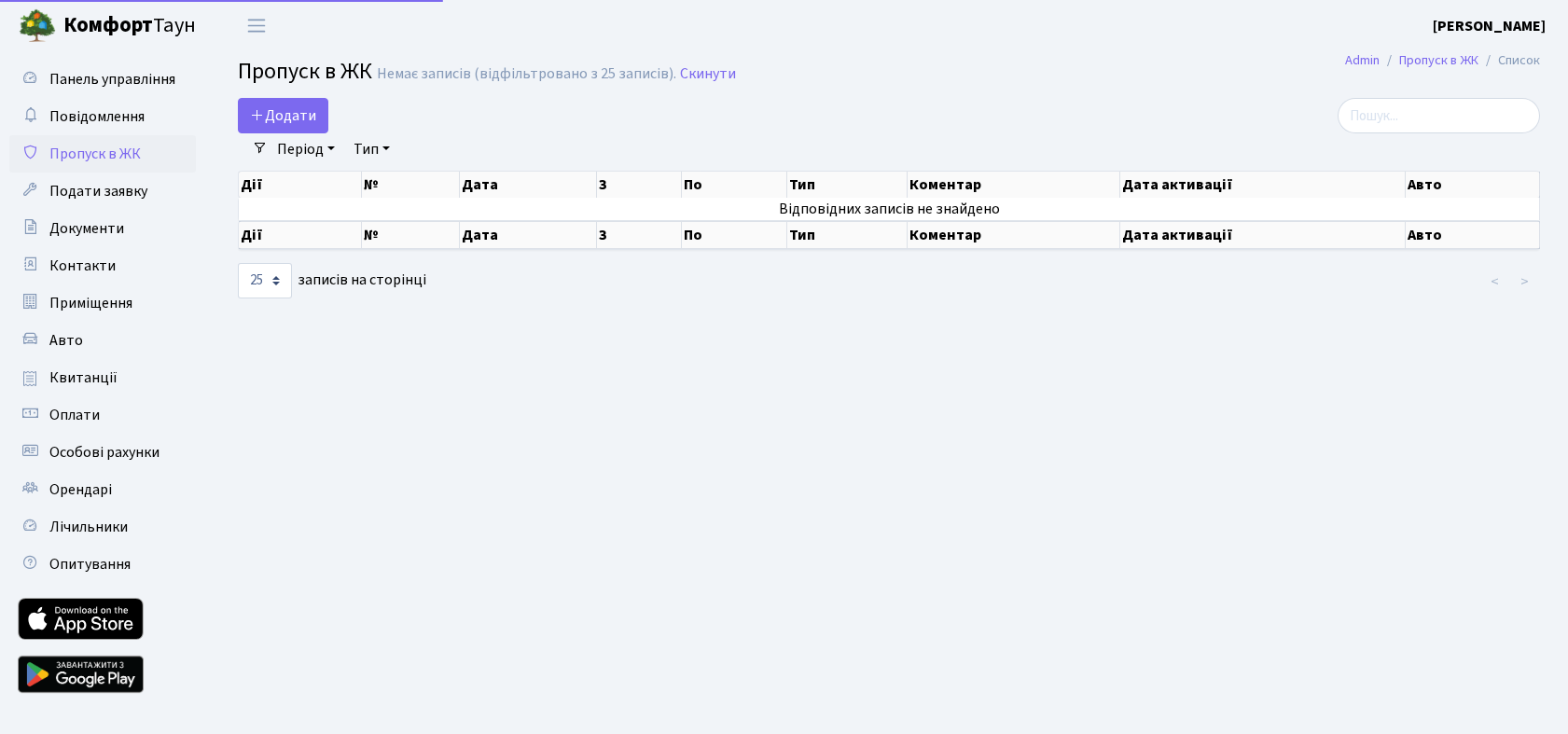
select select "25"
click at [102, 117] on span "Повідомлення" at bounding box center [96, 117] width 95 height 21
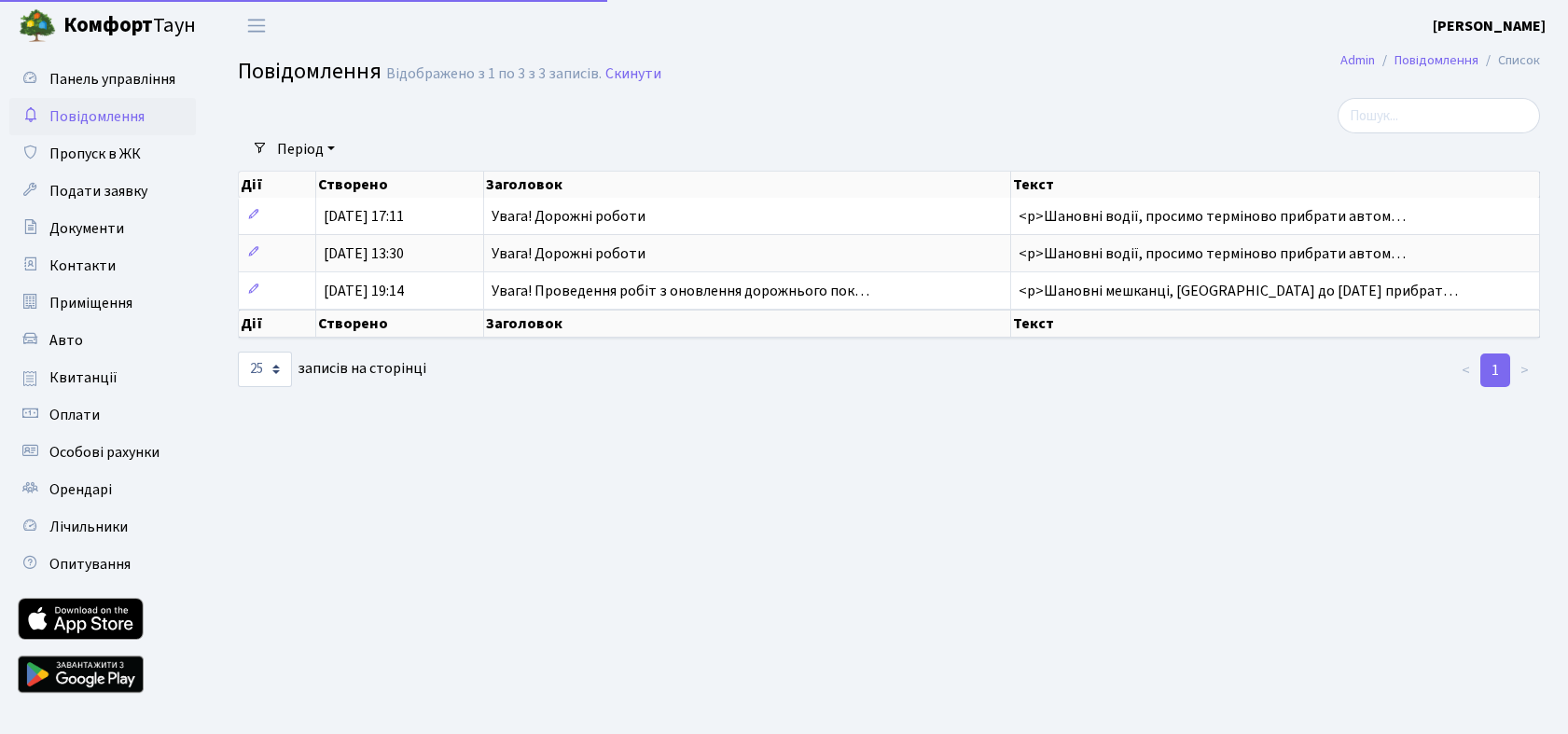
select select "25"
click at [117, 84] on span "Панель управління" at bounding box center [111, 79] width 126 height 21
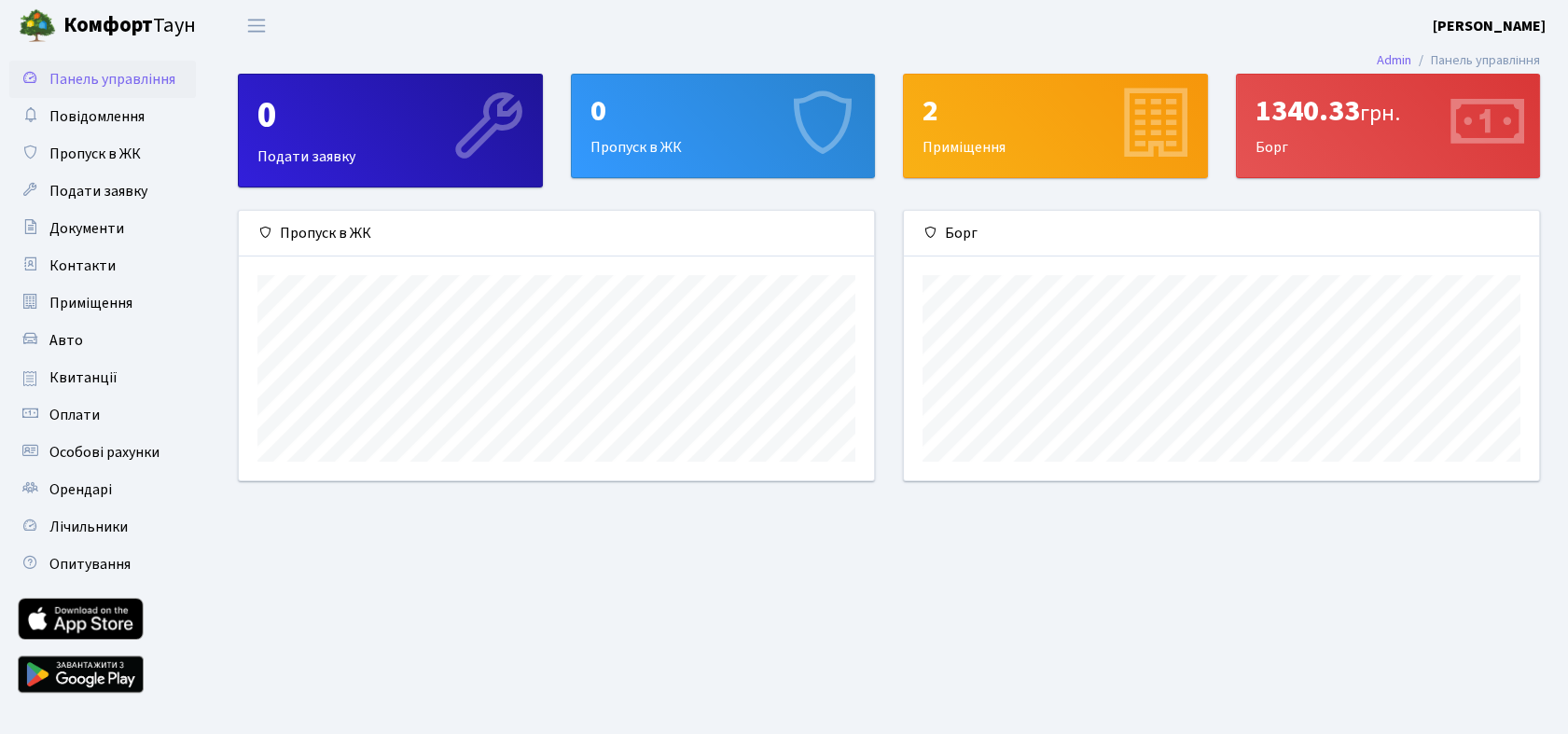
scroll to position [268, 636]
click at [68, 383] on span "Квитанції" at bounding box center [83, 378] width 68 height 21
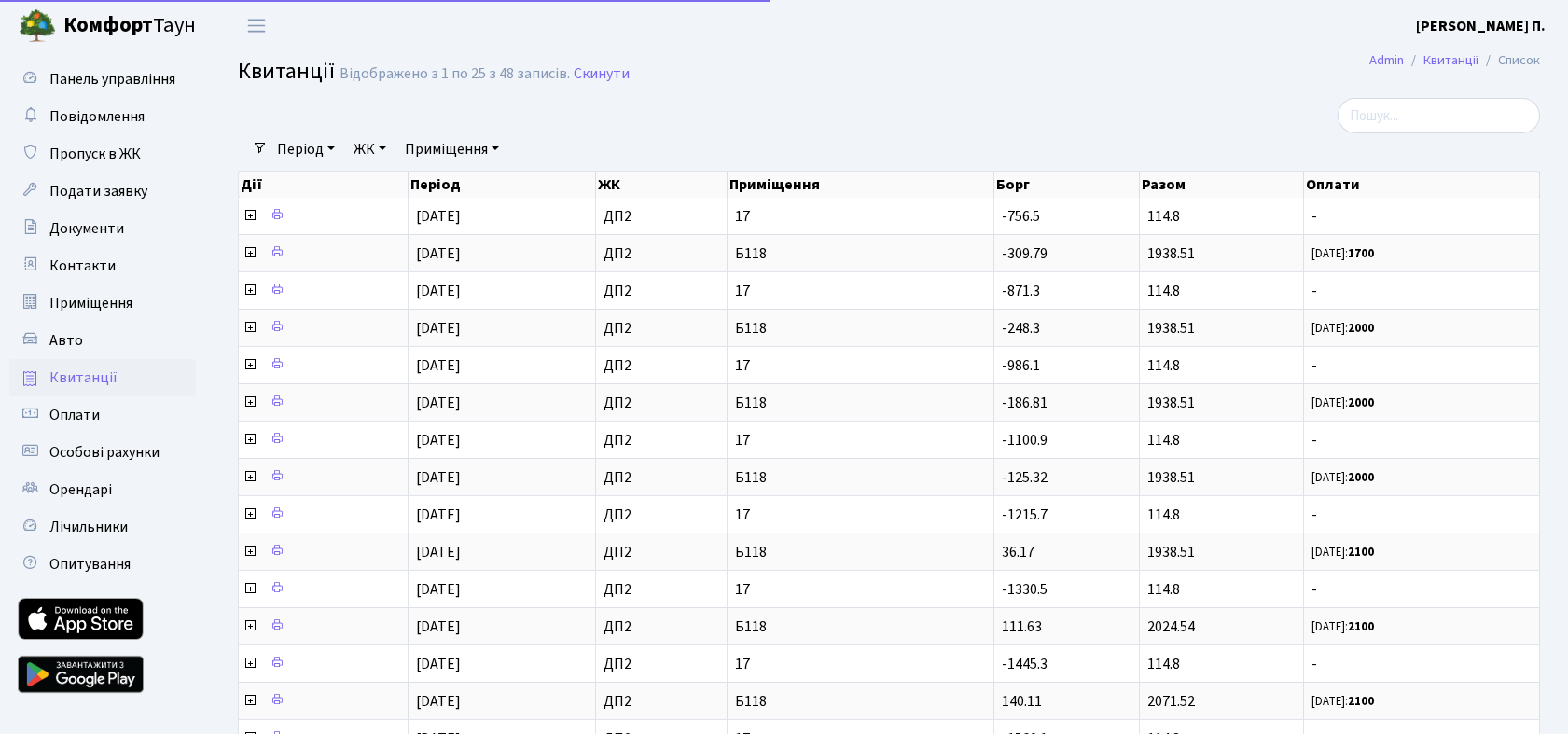
select select "25"
click at [318, 149] on link "Період" at bounding box center [305, 149] width 73 height 32
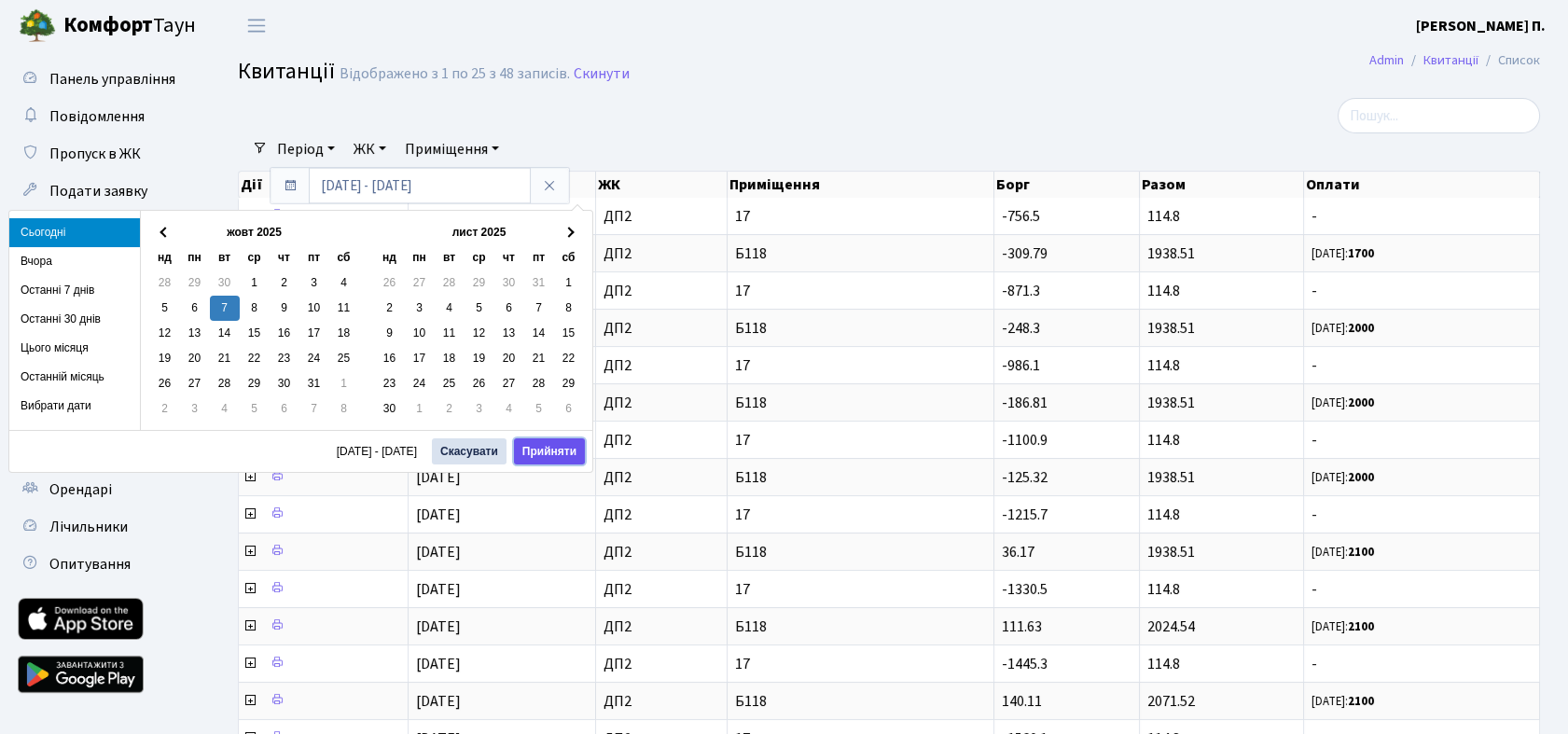
click at [556, 448] on button "Прийняти" at bounding box center [549, 452] width 71 height 26
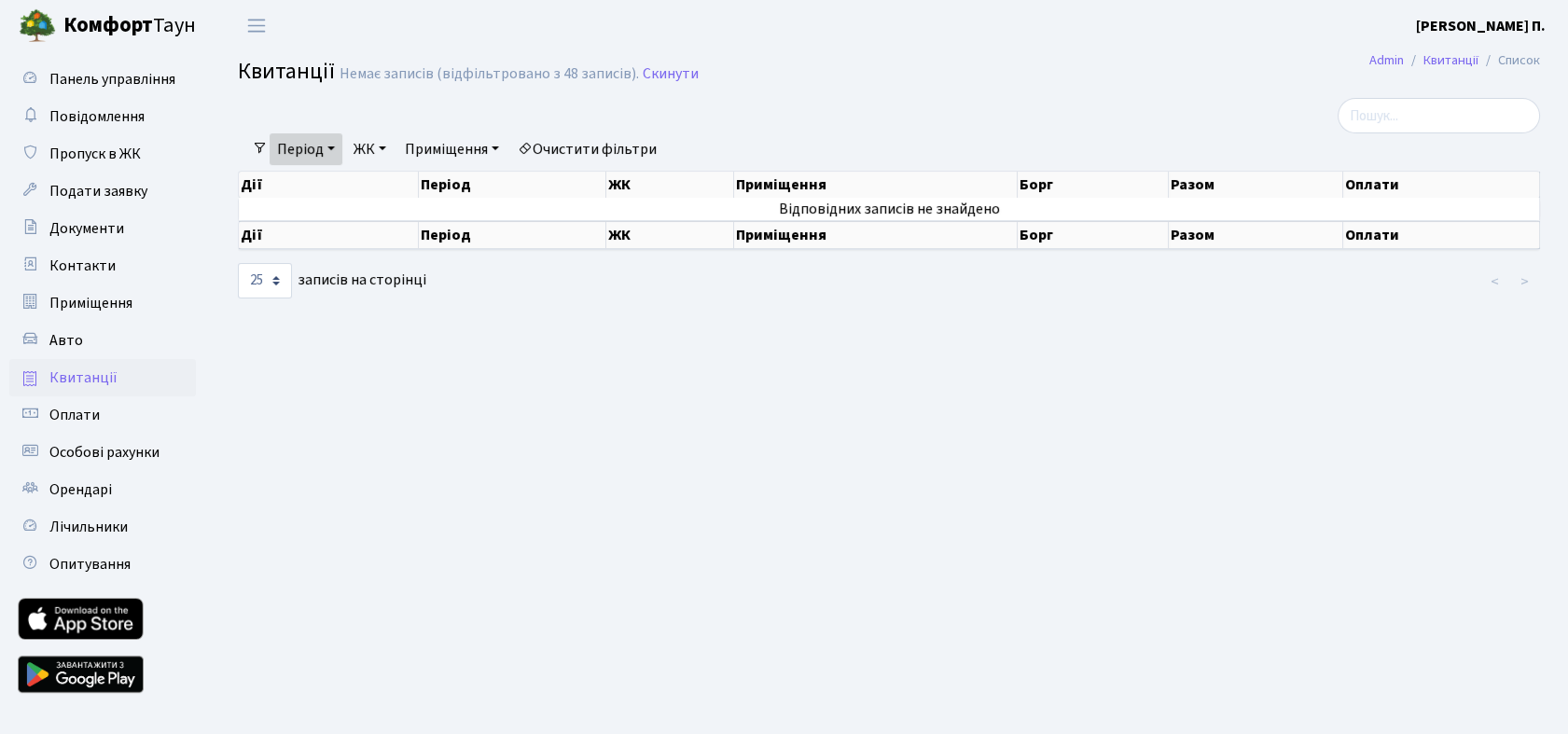
click at [340, 149] on link "Період" at bounding box center [305, 149] width 73 height 32
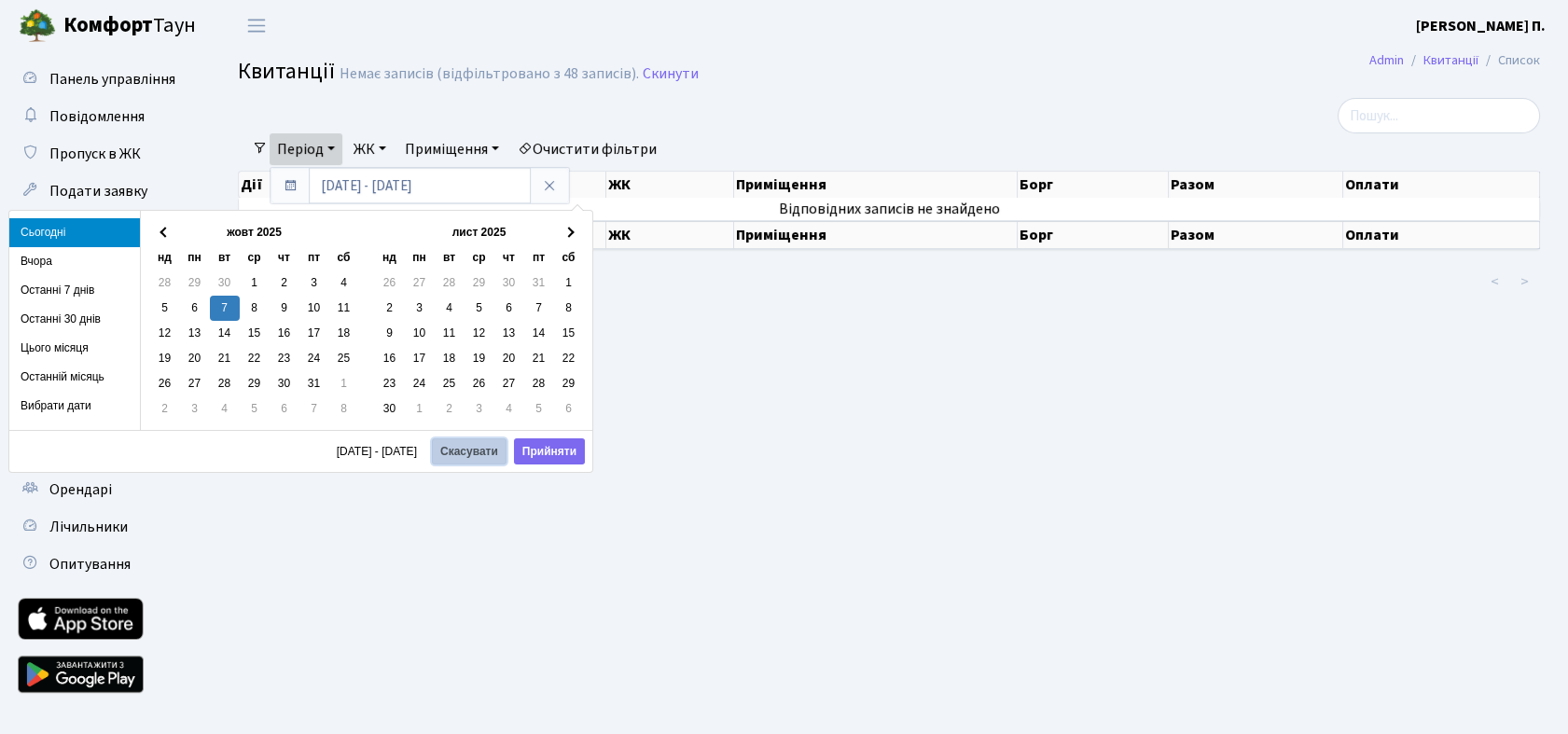
click at [465, 445] on button "Скасувати" at bounding box center [469, 452] width 75 height 26
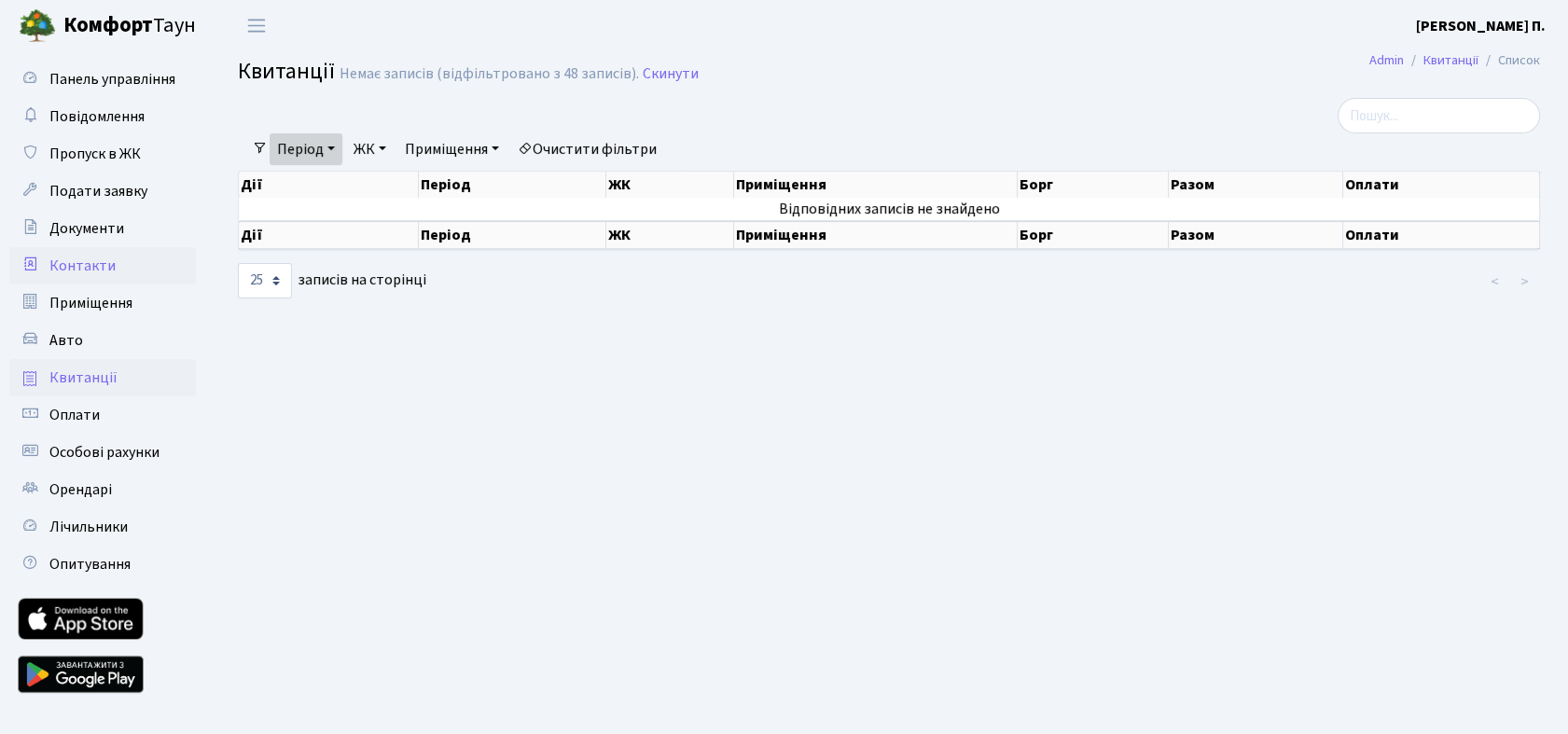
click at [94, 267] on span "Контакти" at bounding box center [82, 266] width 66 height 21
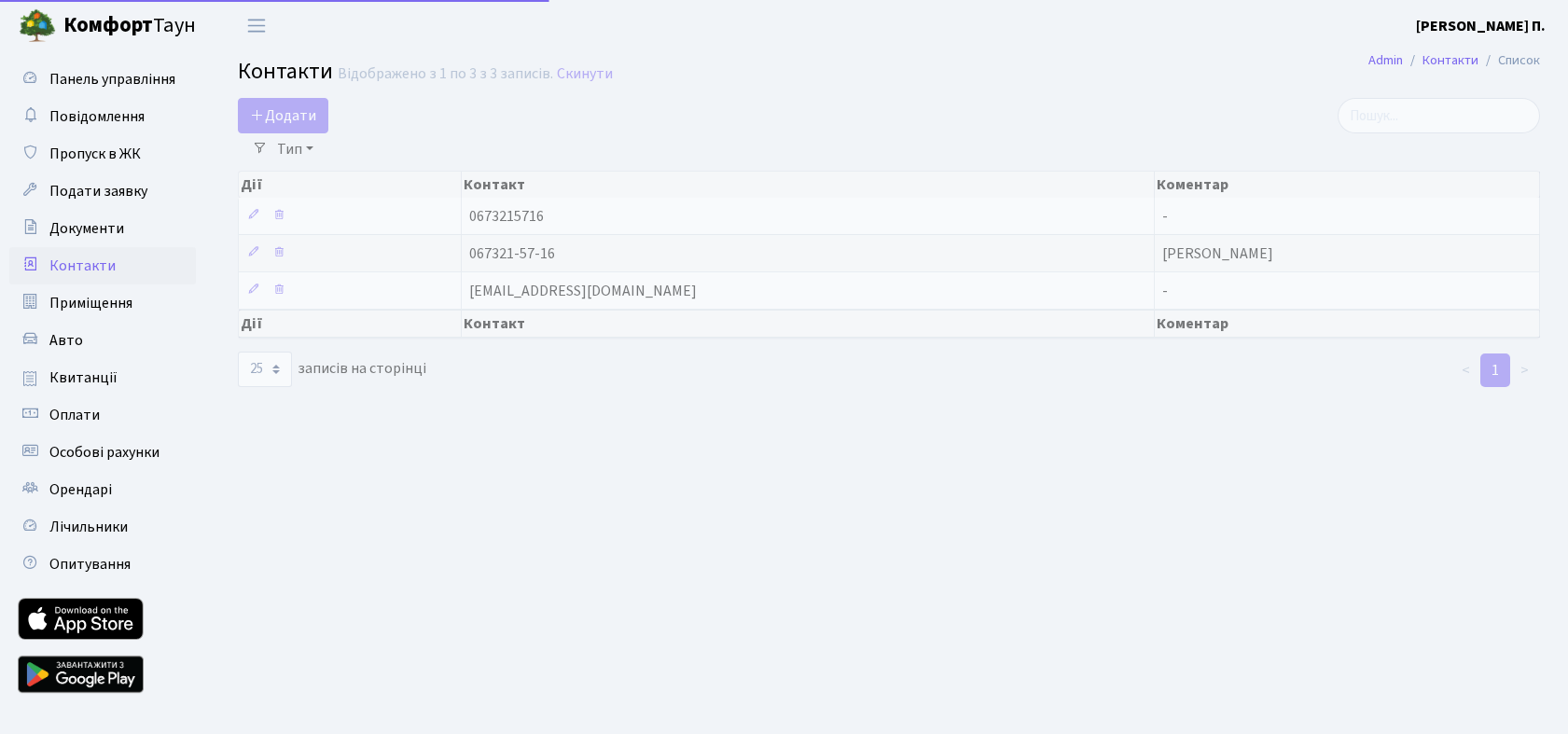
select select "25"
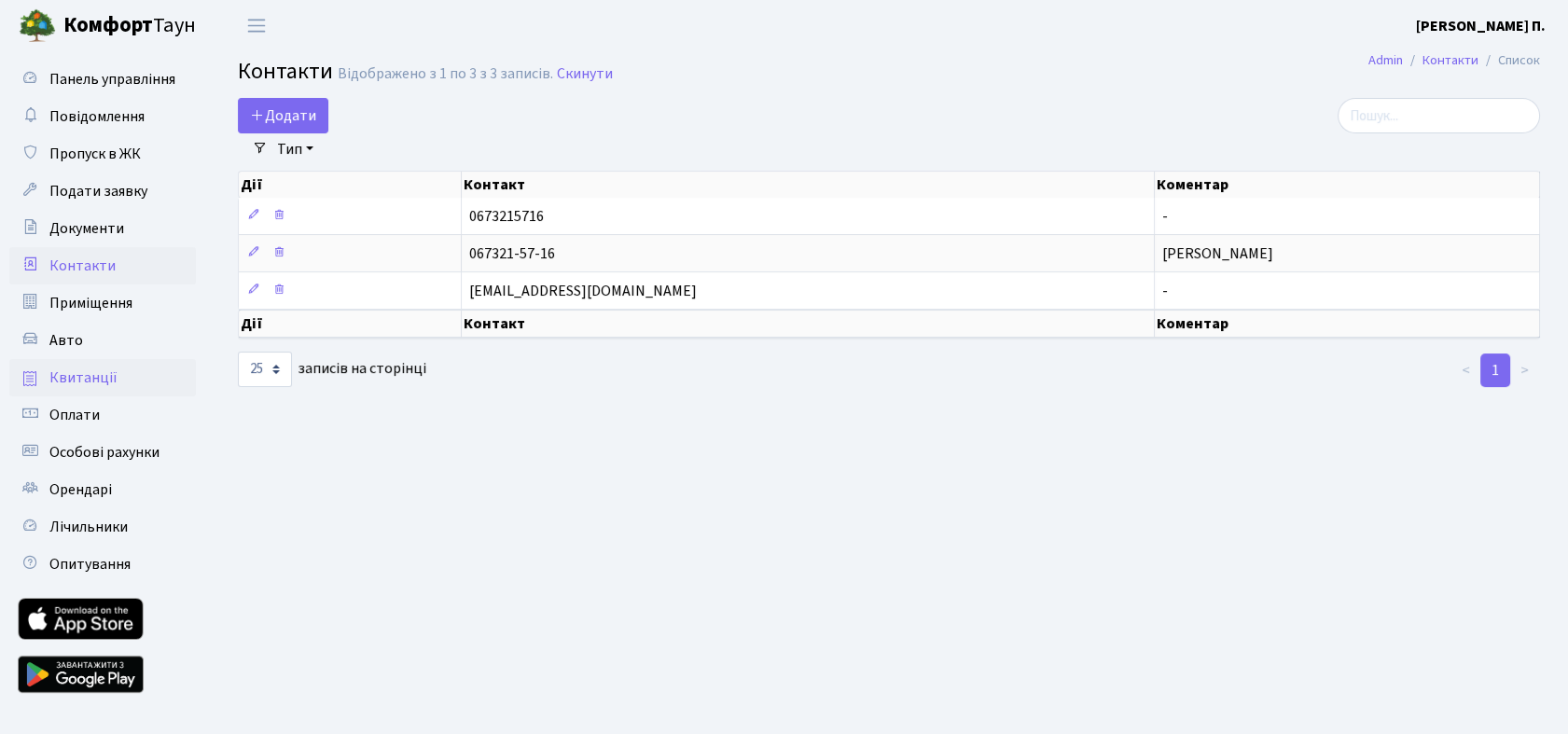
click at [71, 380] on span "Квитанції" at bounding box center [83, 378] width 68 height 21
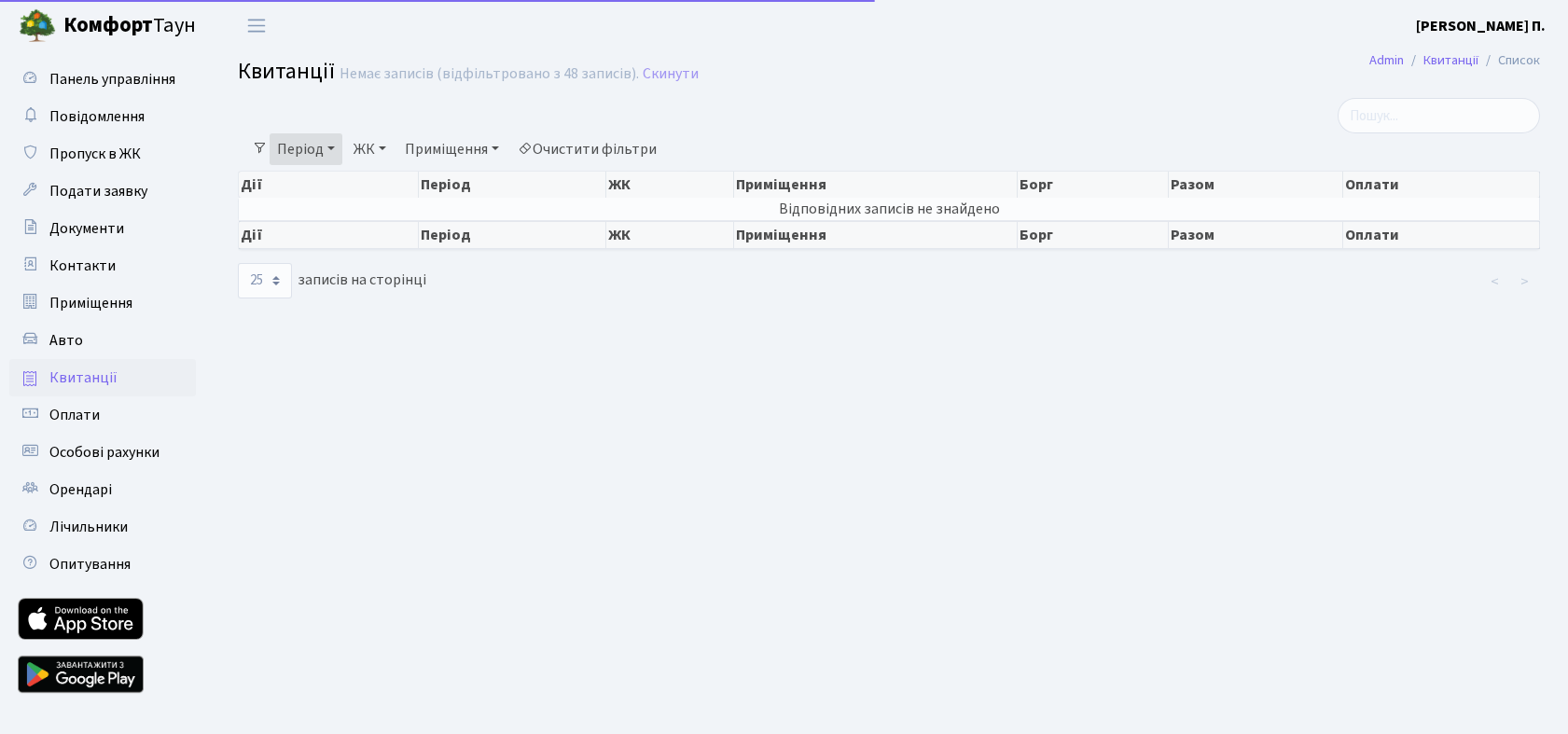
select select "25"
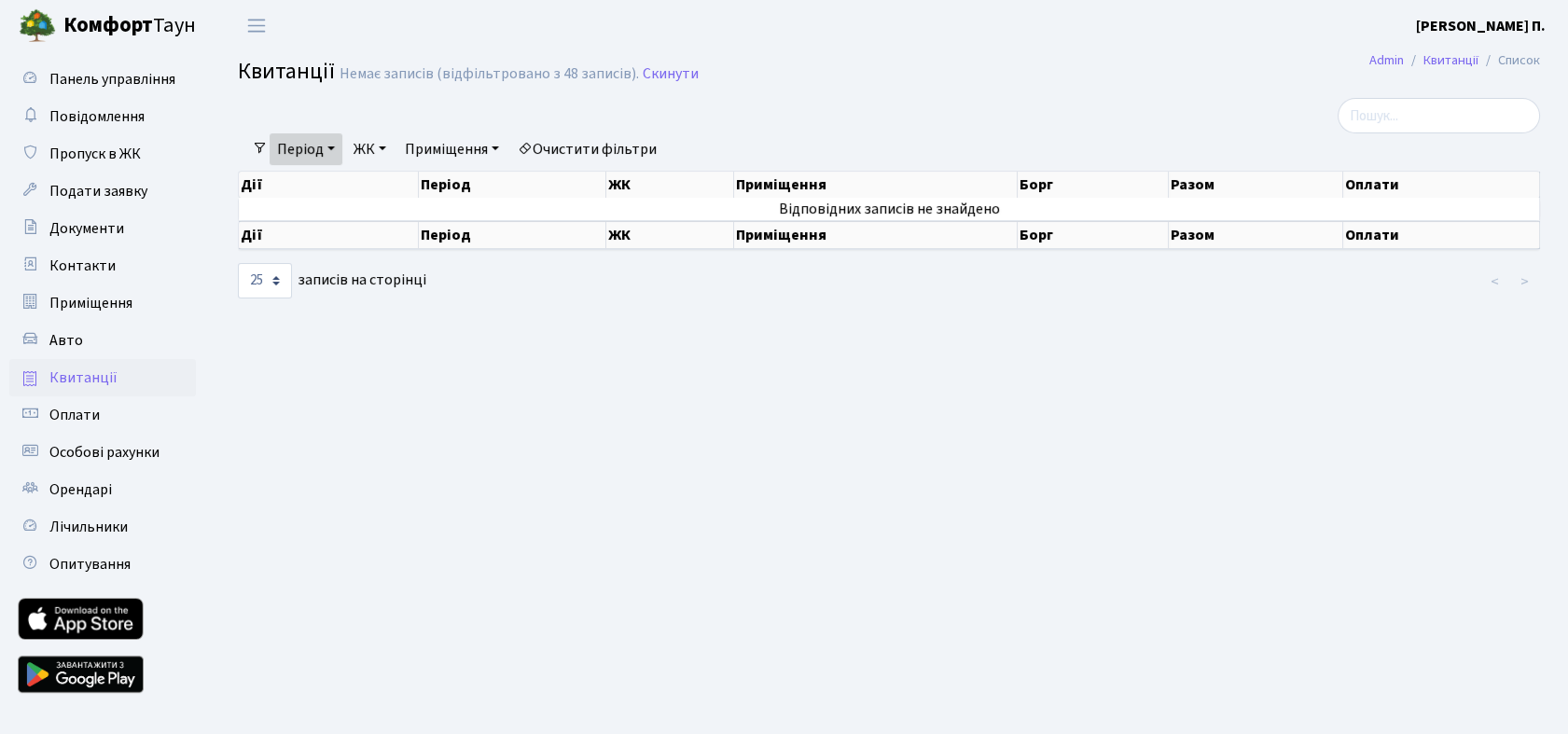
click at [321, 147] on link "Період" at bounding box center [305, 149] width 73 height 32
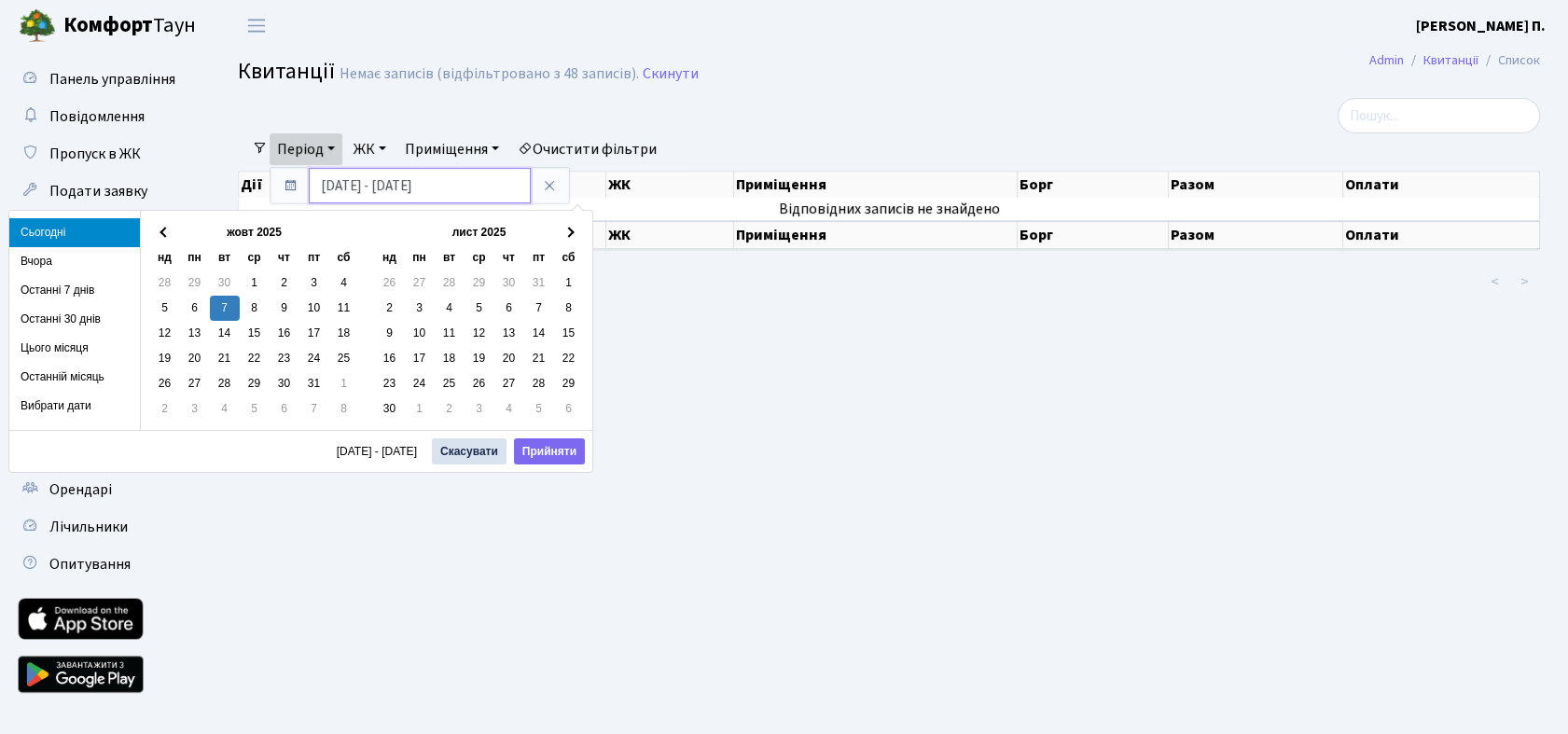
click at [381, 183] on input "07.10.2025 - 07.10.2025" at bounding box center [419, 186] width 222 height 36
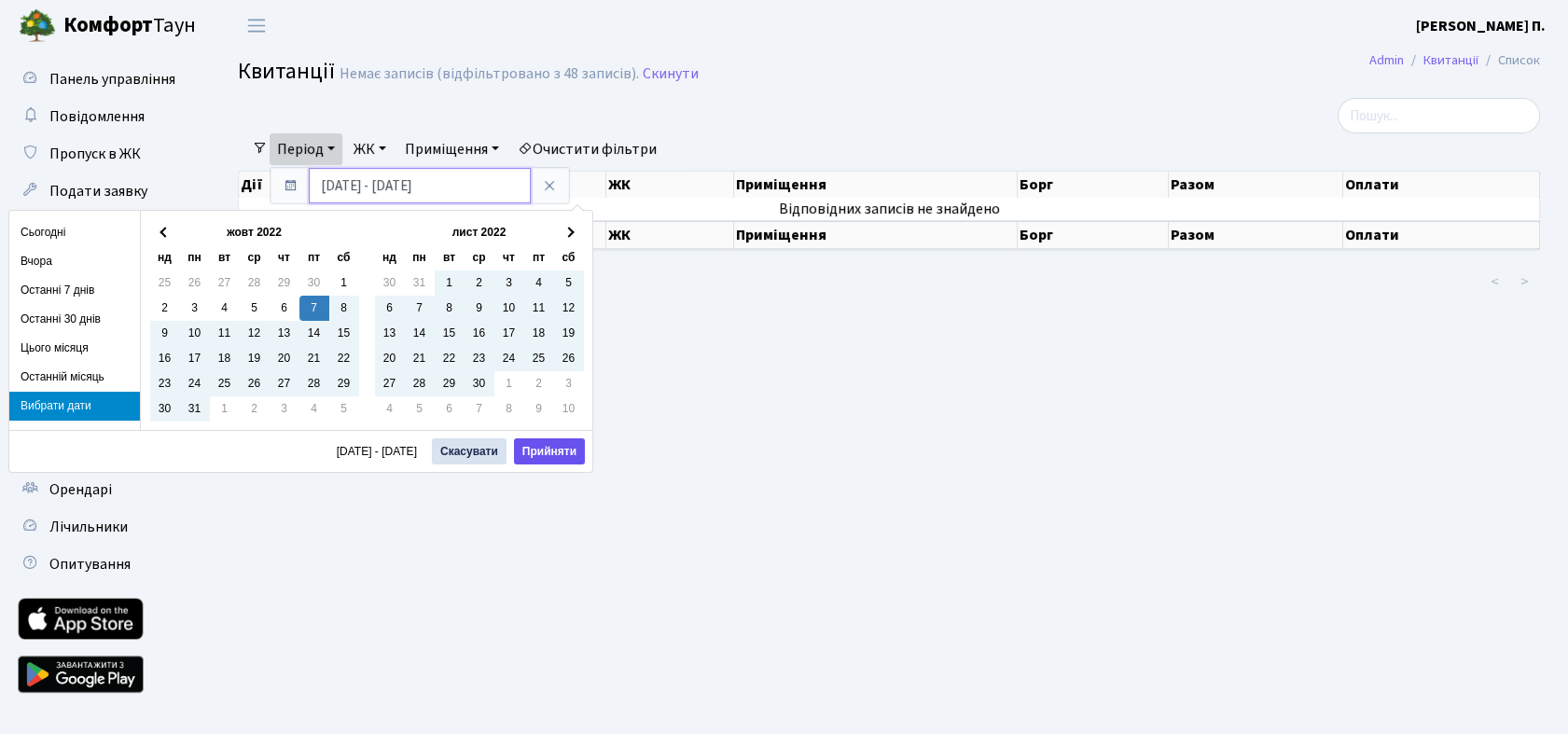
type input "07.10.2022 - 07.10.2025"
drag, startPoint x: 549, startPoint y: 455, endPoint x: 552, endPoint y: 430, distance: 25.2
click at [549, 454] on button "Прийняти" at bounding box center [549, 452] width 71 height 26
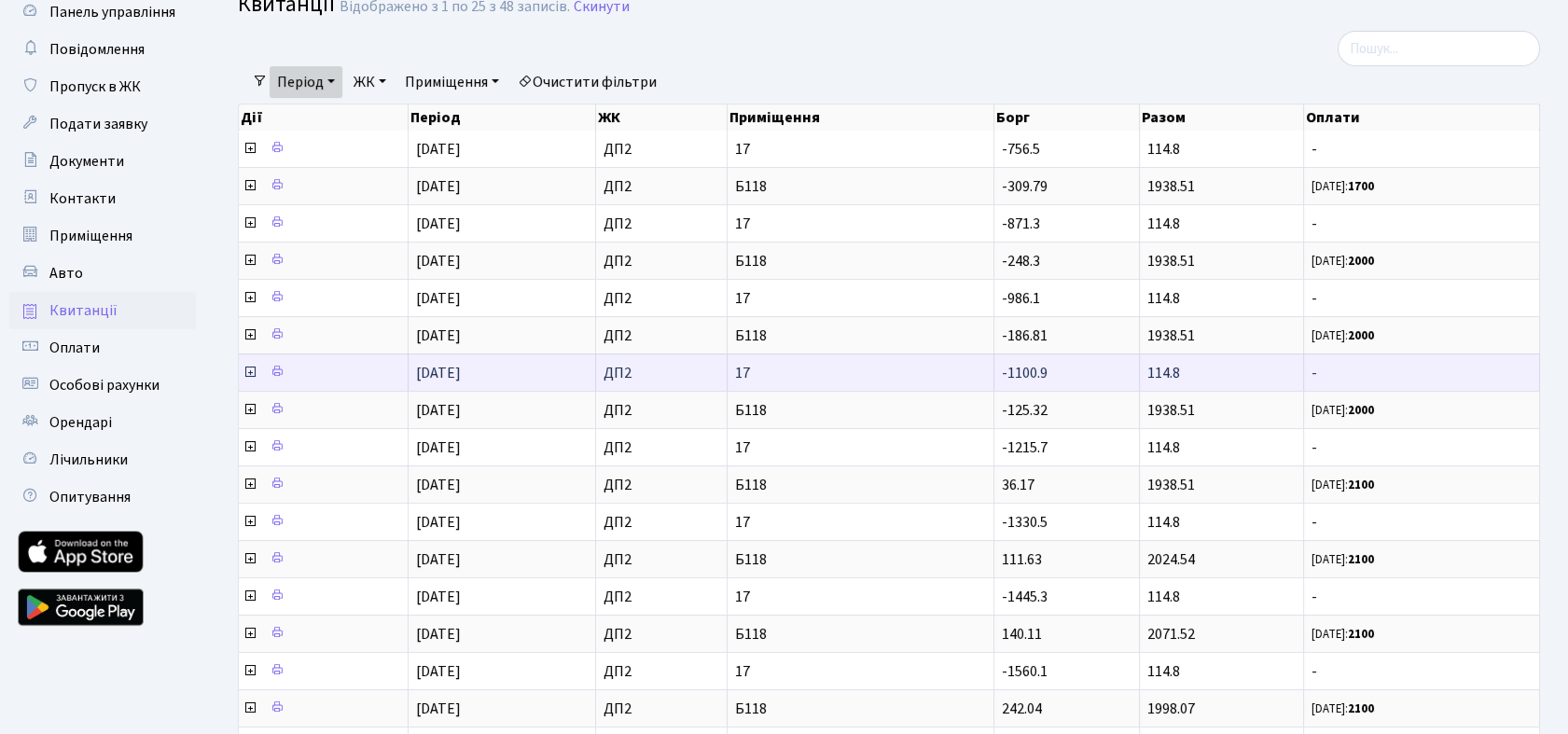
scroll to position [104, 0]
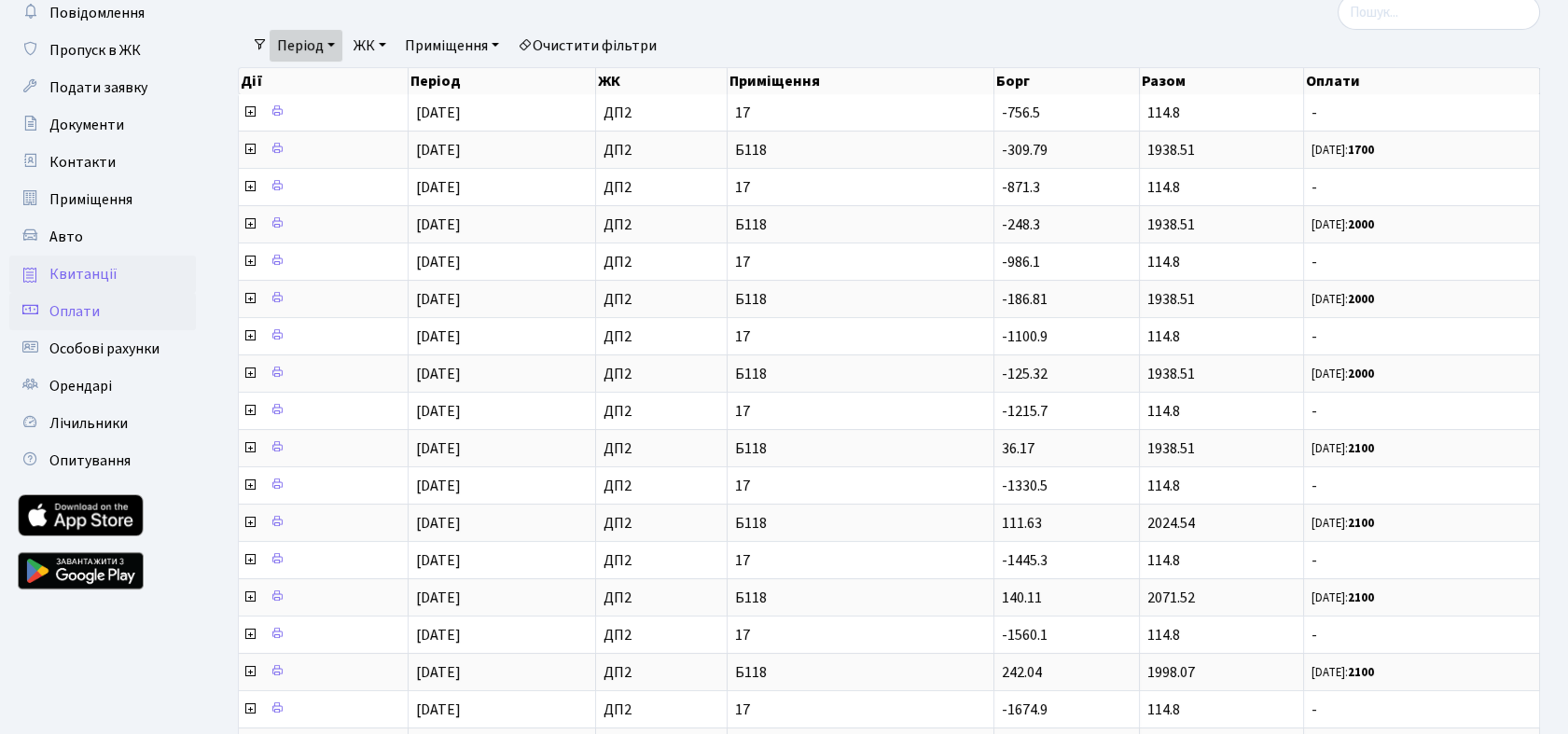
click at [89, 311] on span "Оплати" at bounding box center [74, 312] width 50 height 21
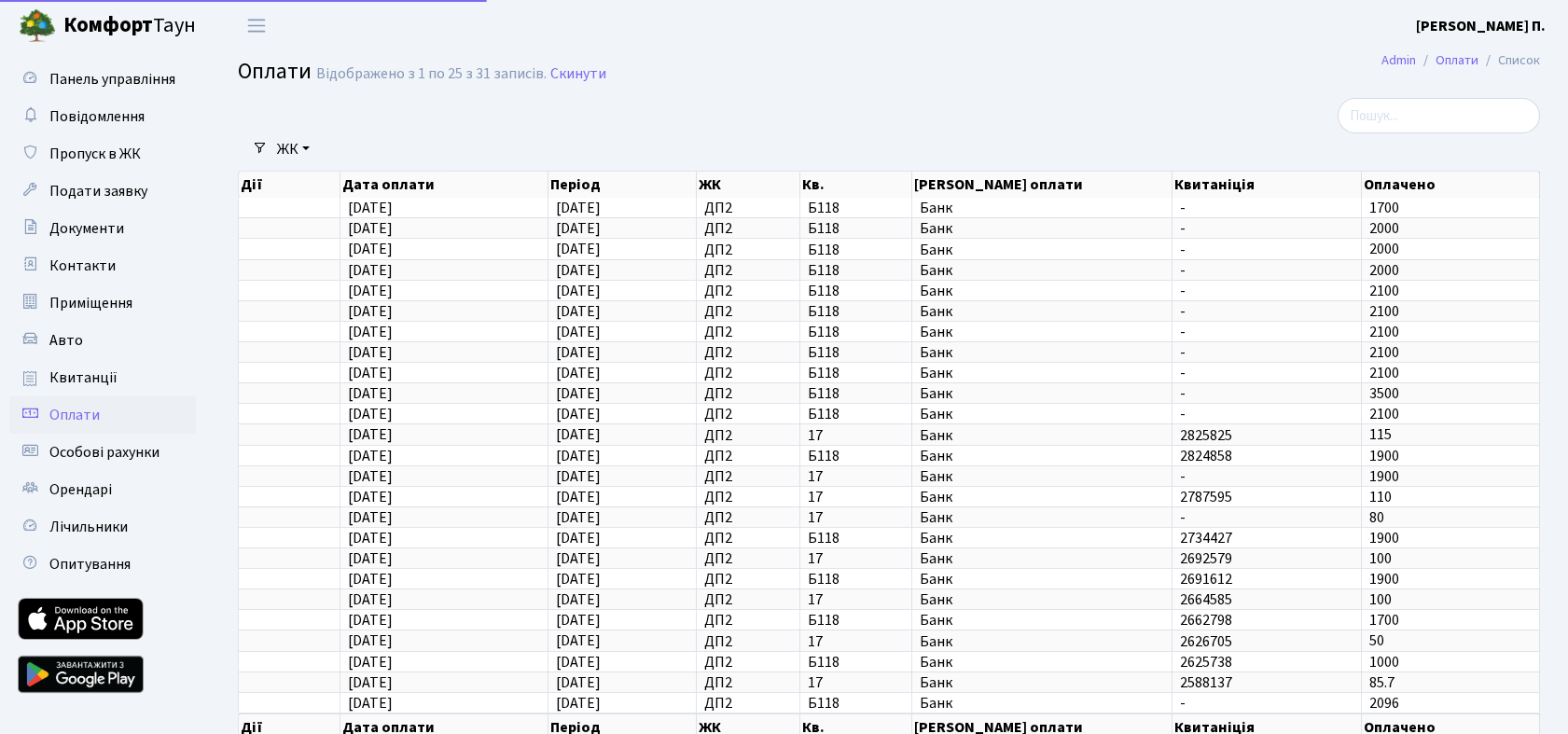
select select "25"
click at [92, 375] on span "Квитанції" at bounding box center [83, 378] width 68 height 21
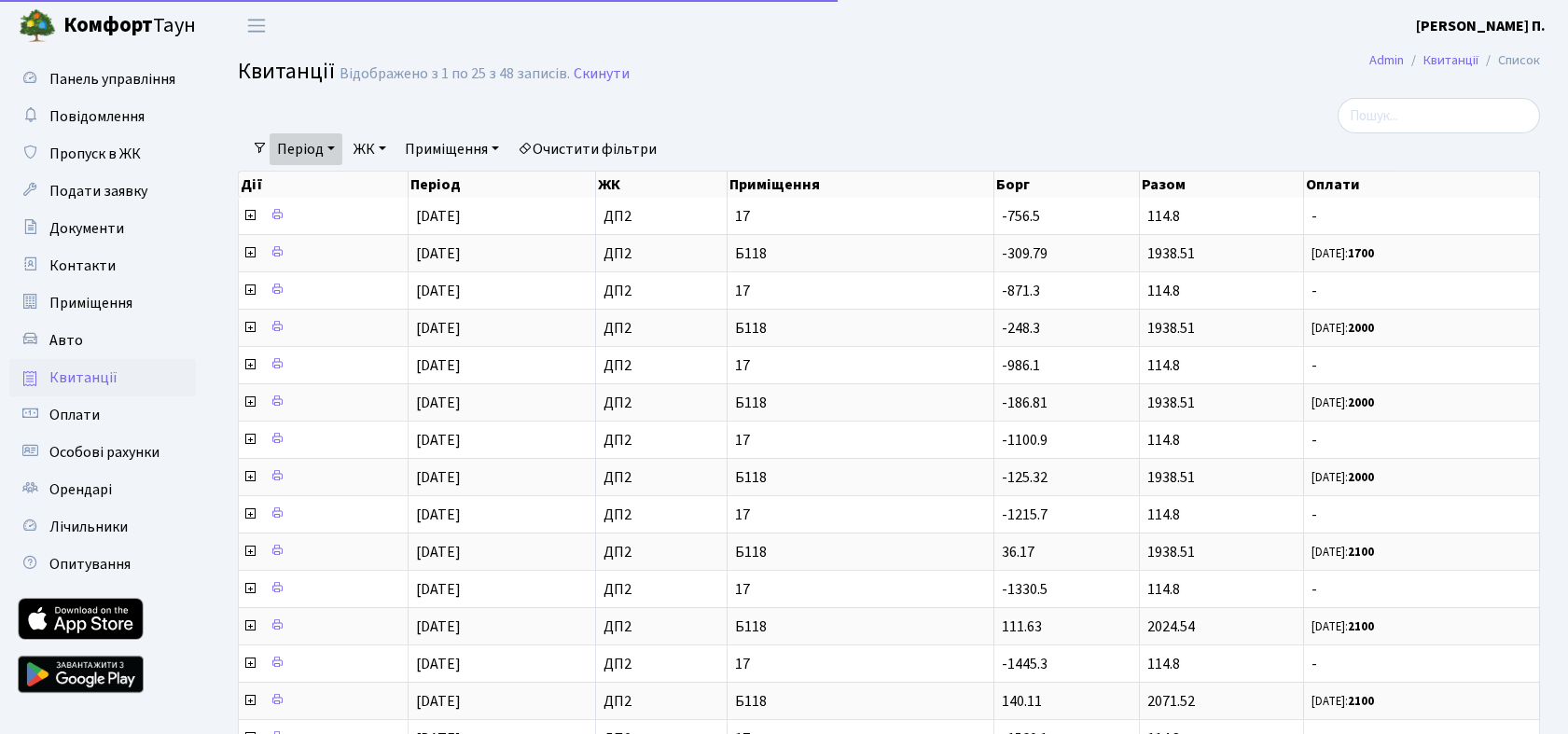
select select "25"
click at [339, 149] on link "Період" at bounding box center [305, 149] width 73 height 32
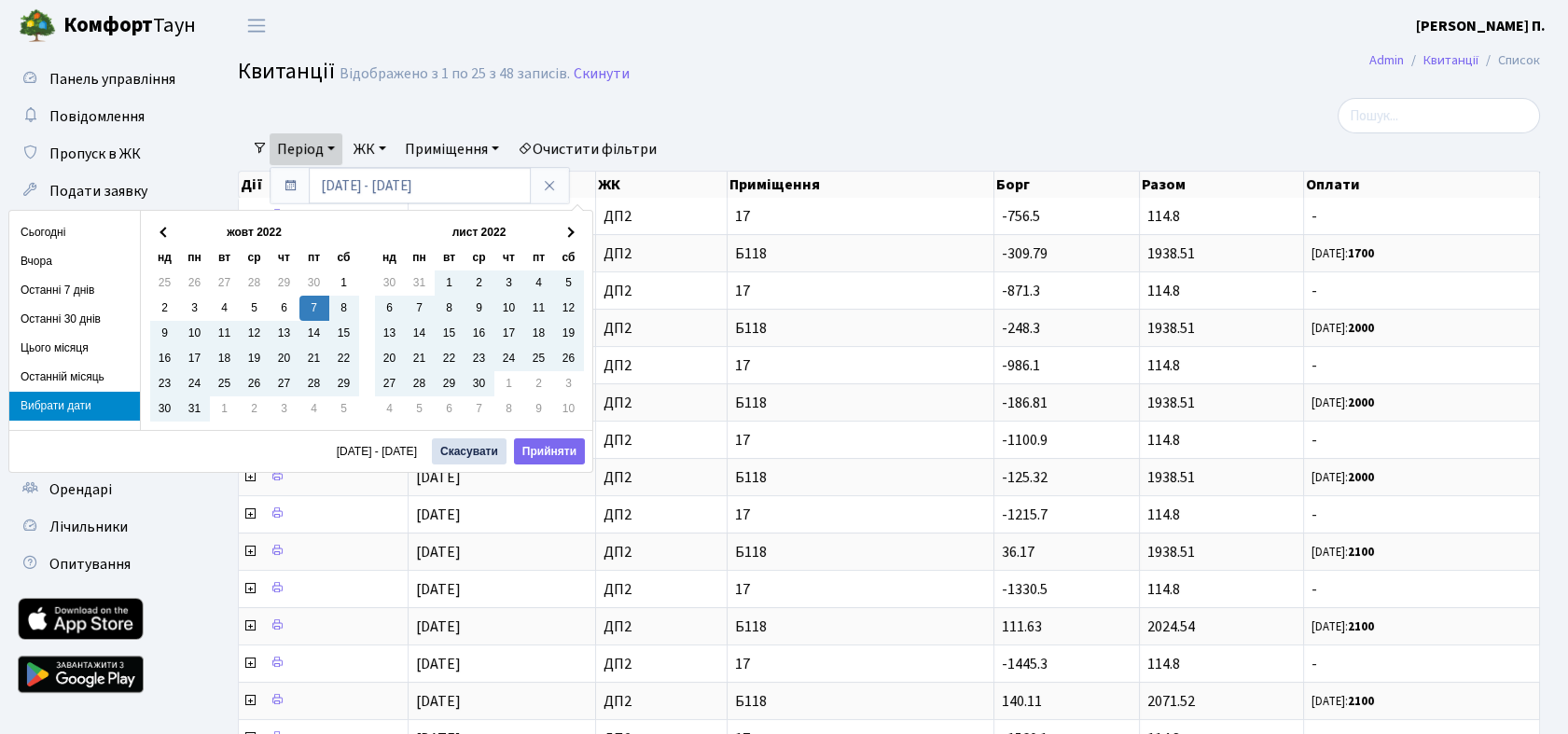
click at [748, 111] on div at bounding box center [667, 116] width 887 height 36
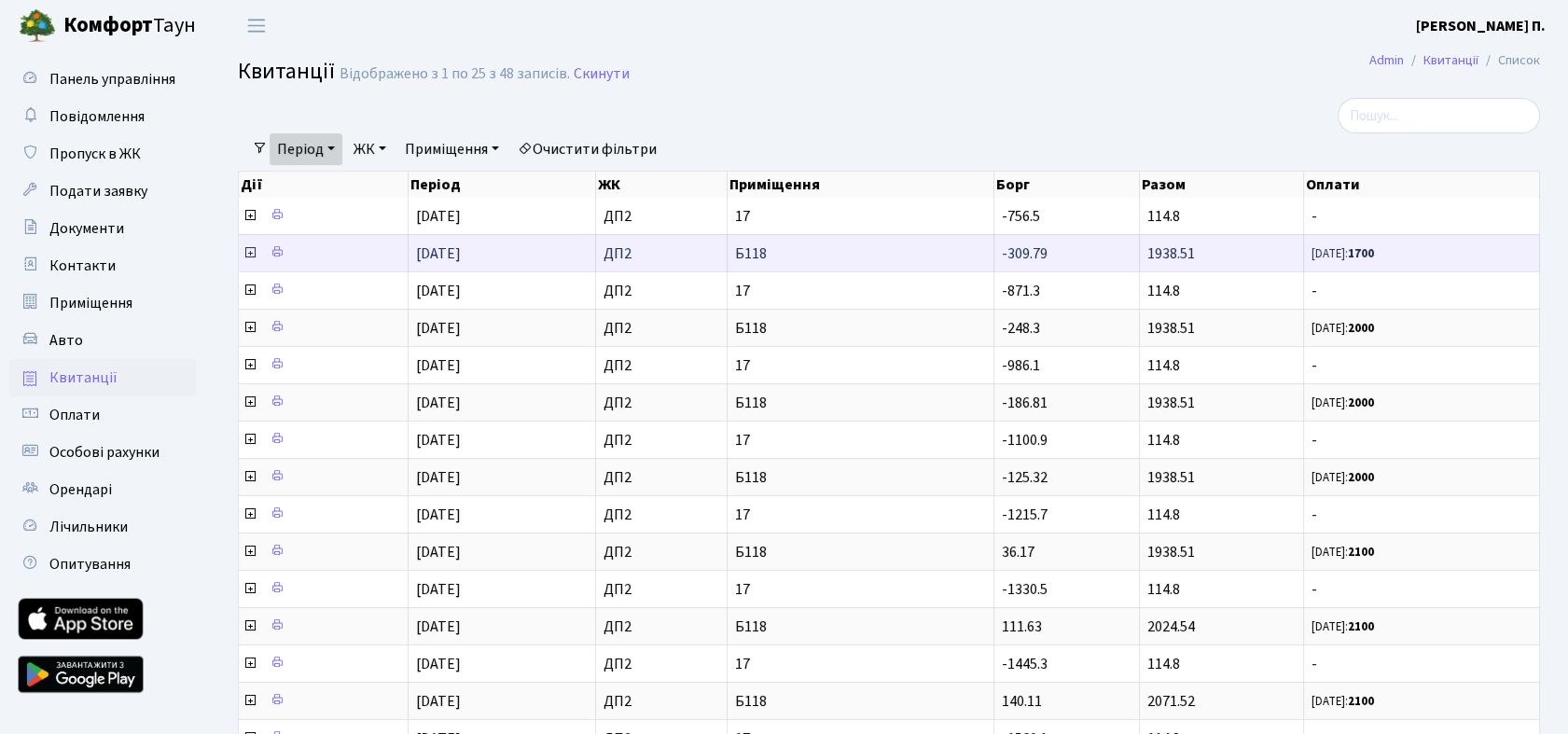
click at [251, 259] on icon at bounding box center [250, 253] width 15 height 15
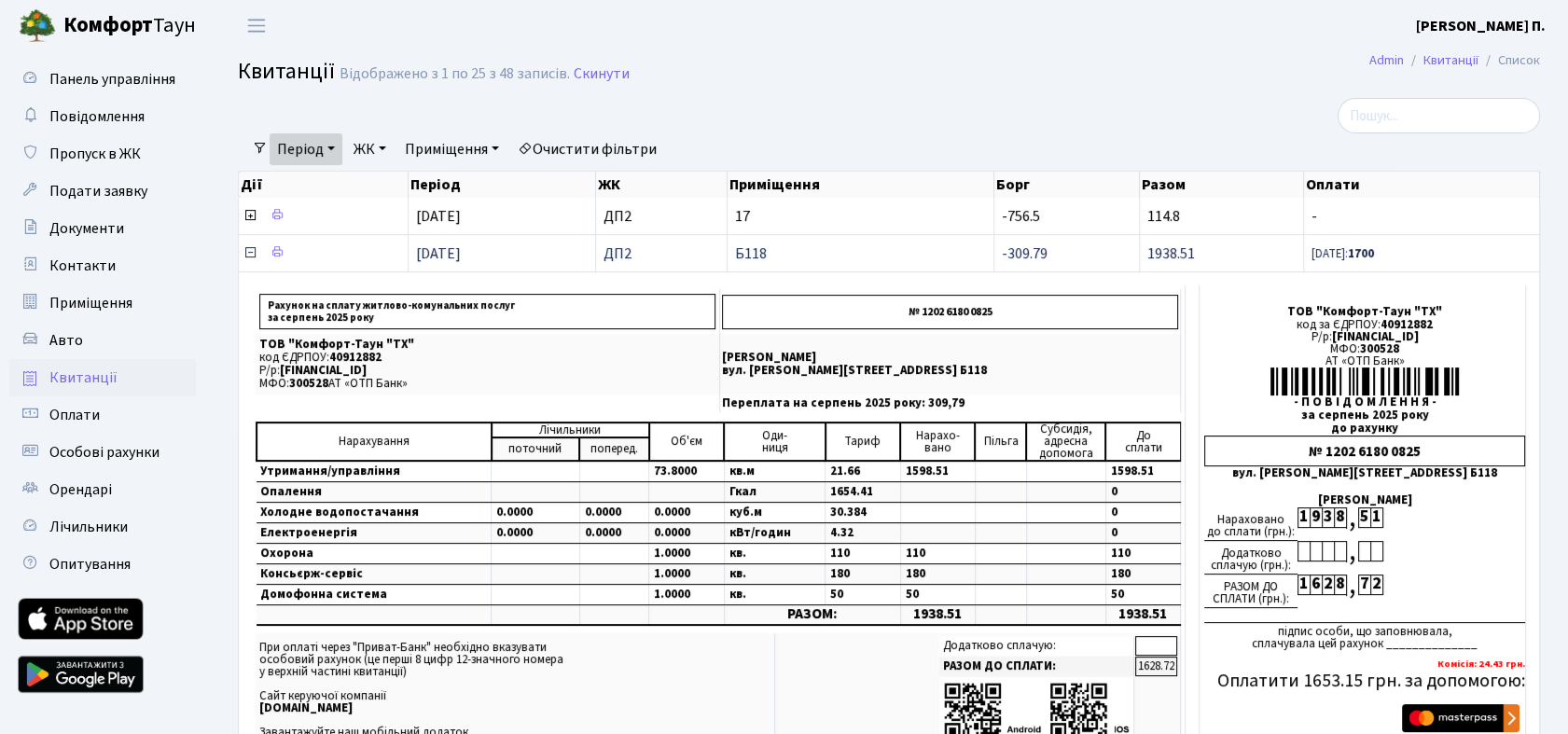
click at [248, 256] on icon at bounding box center [250, 253] width 15 height 15
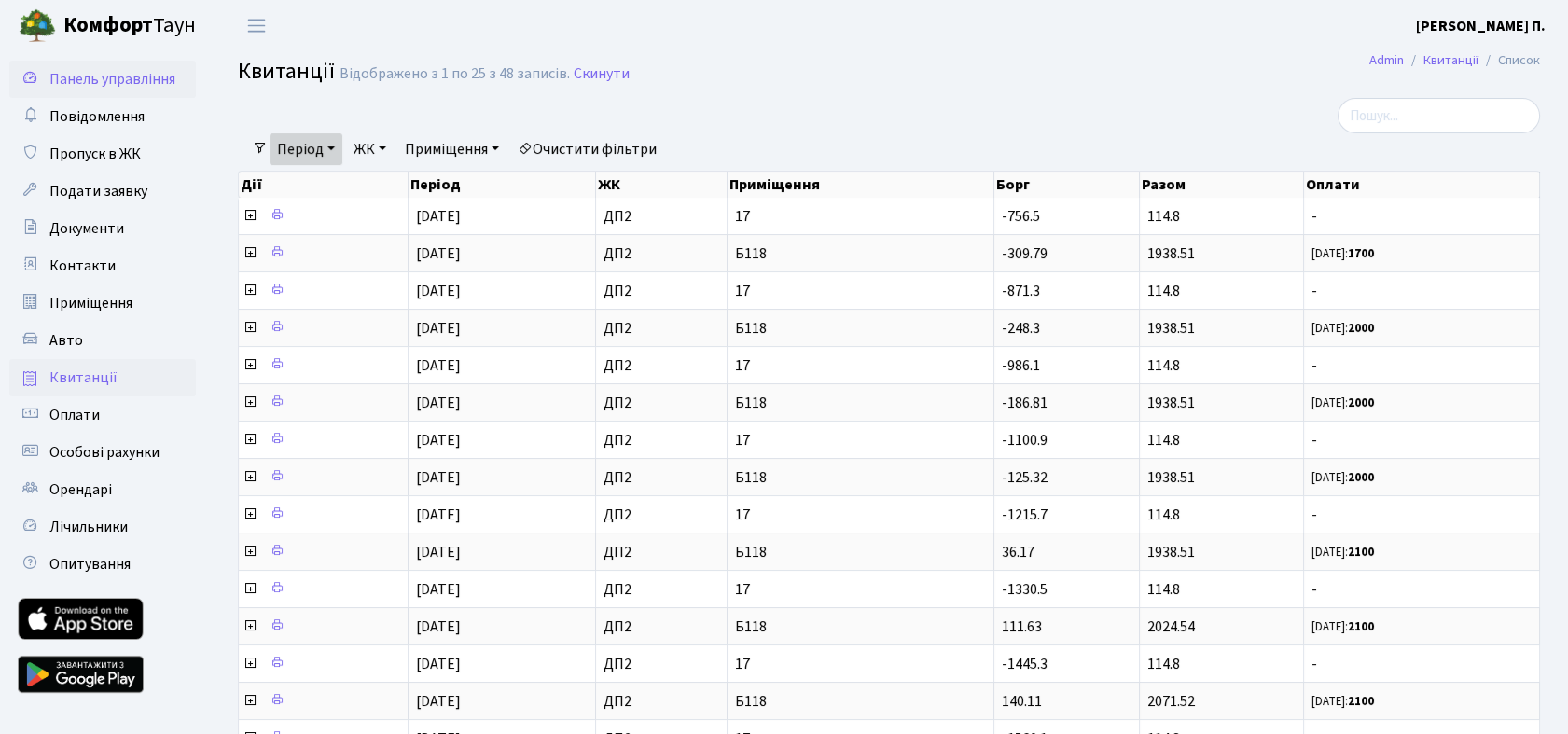
click at [82, 74] on span "Панель управління" at bounding box center [111, 79] width 126 height 21
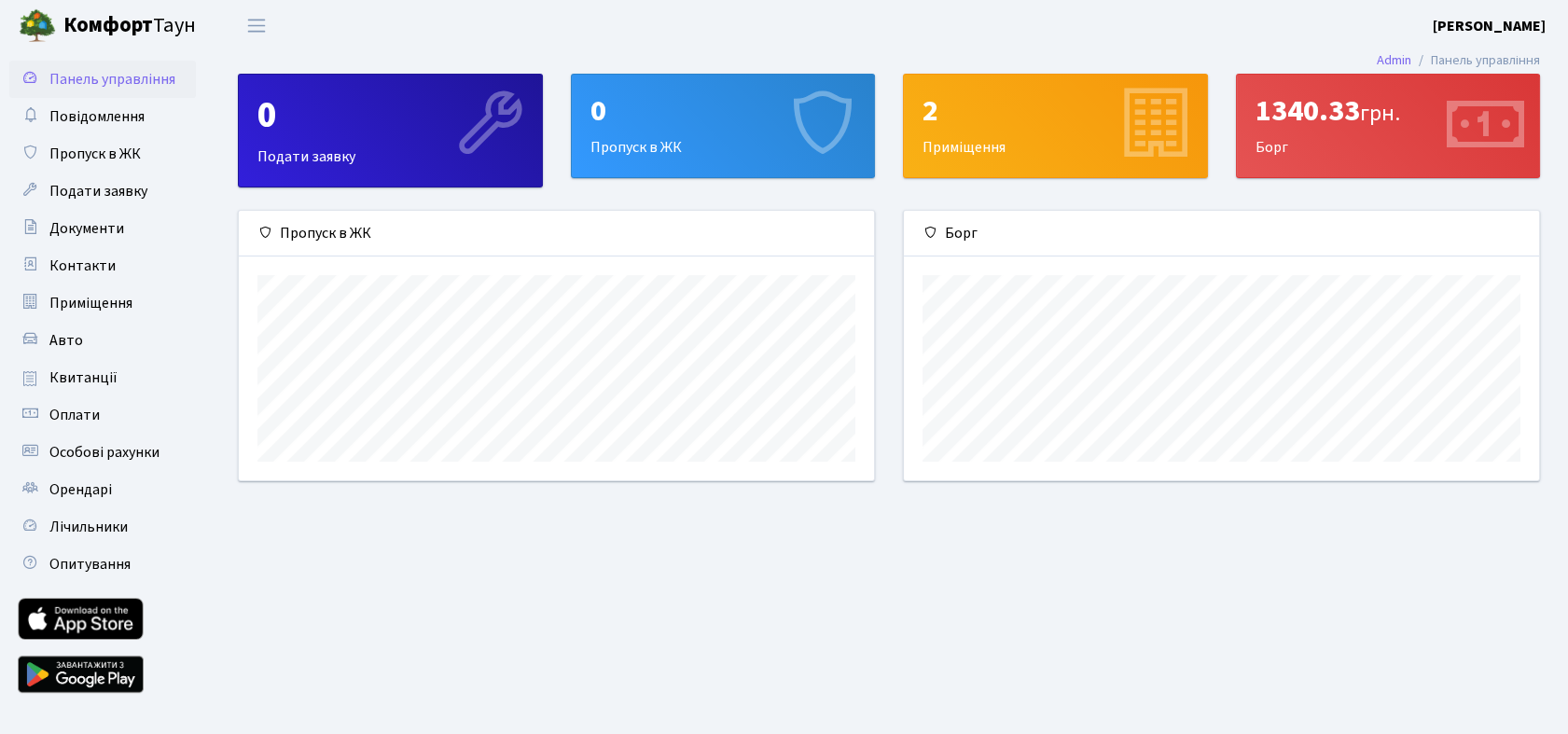
scroll to position [268, 636]
click at [94, 381] on span "Квитанції" at bounding box center [83, 378] width 68 height 21
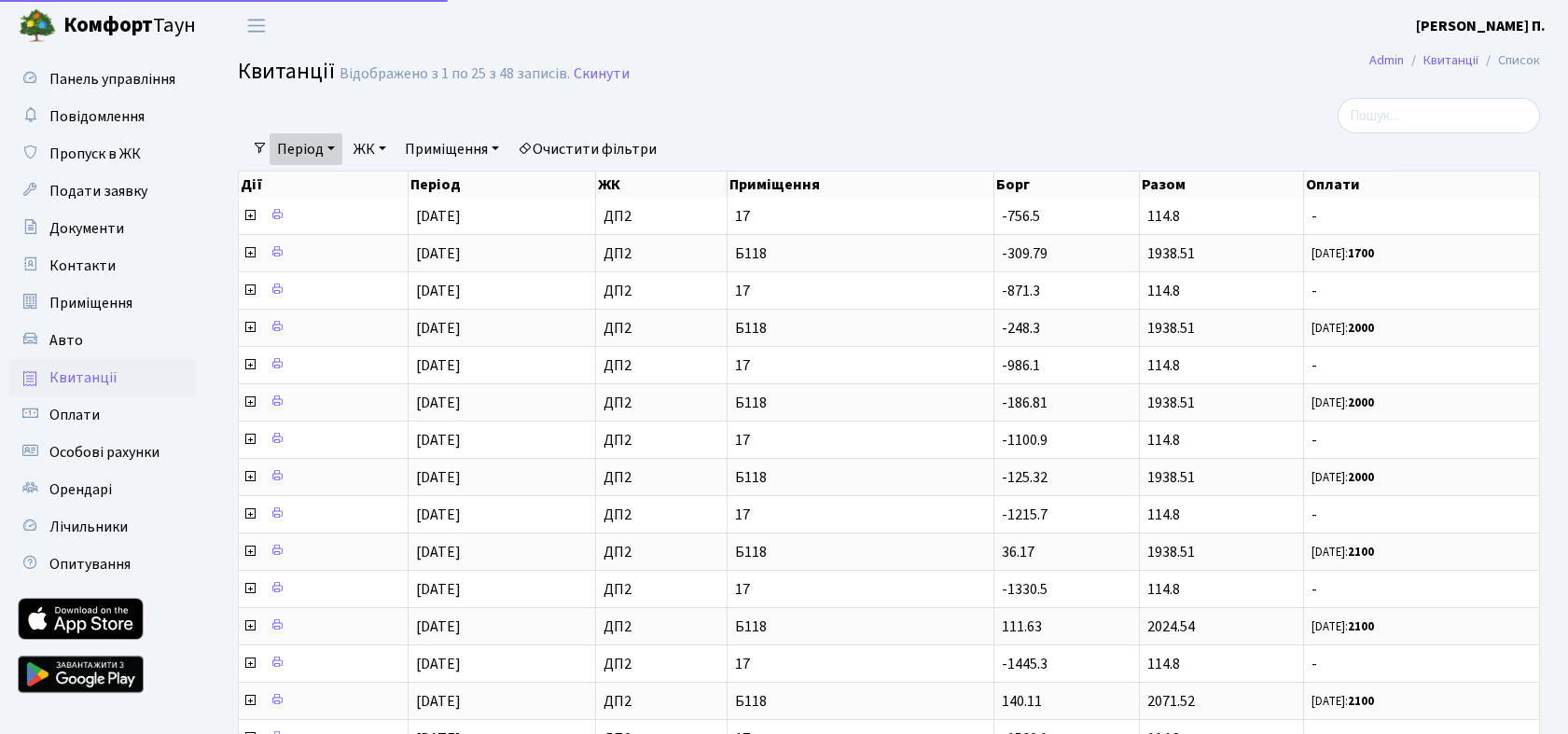
select select "25"
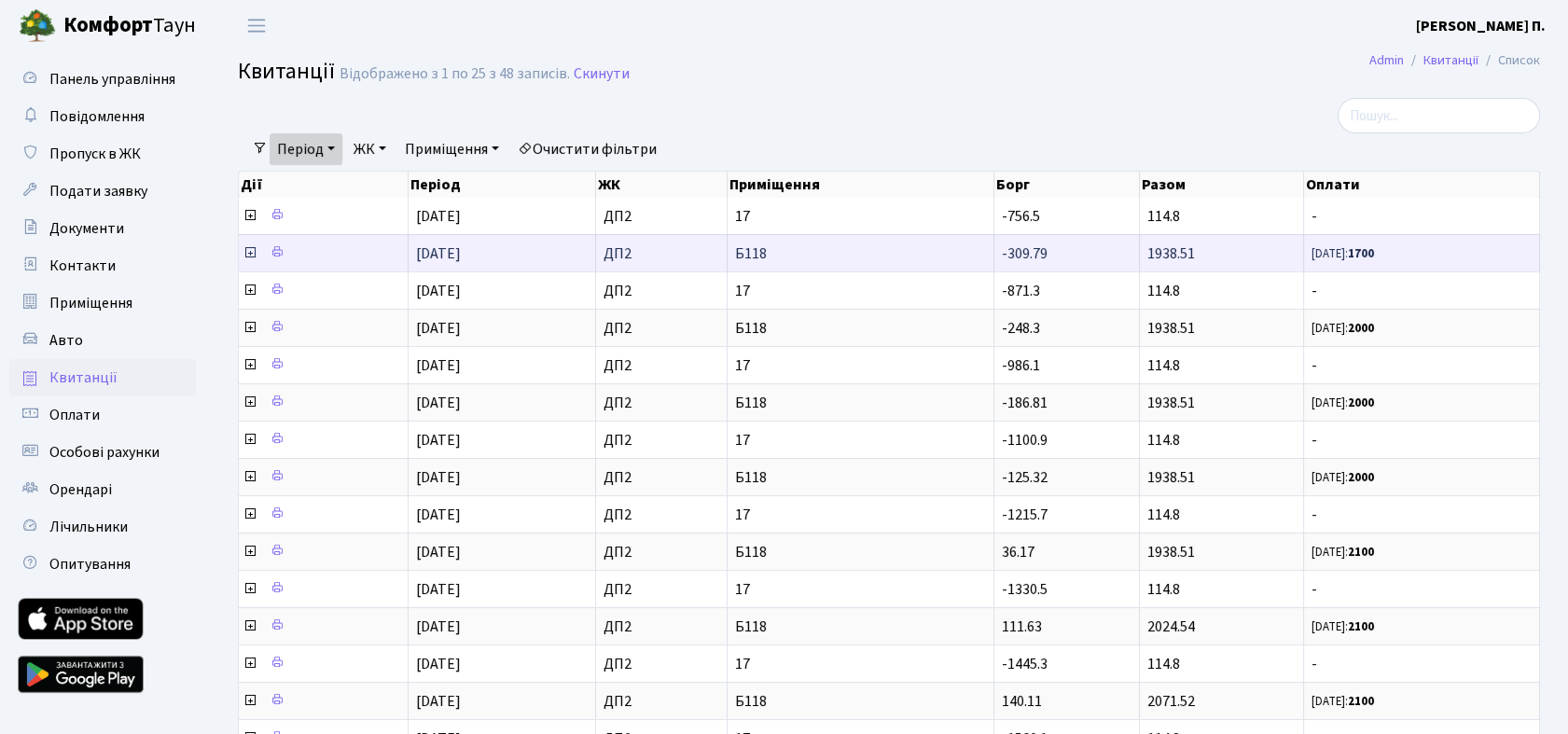
click at [249, 250] on icon at bounding box center [250, 253] width 15 height 15
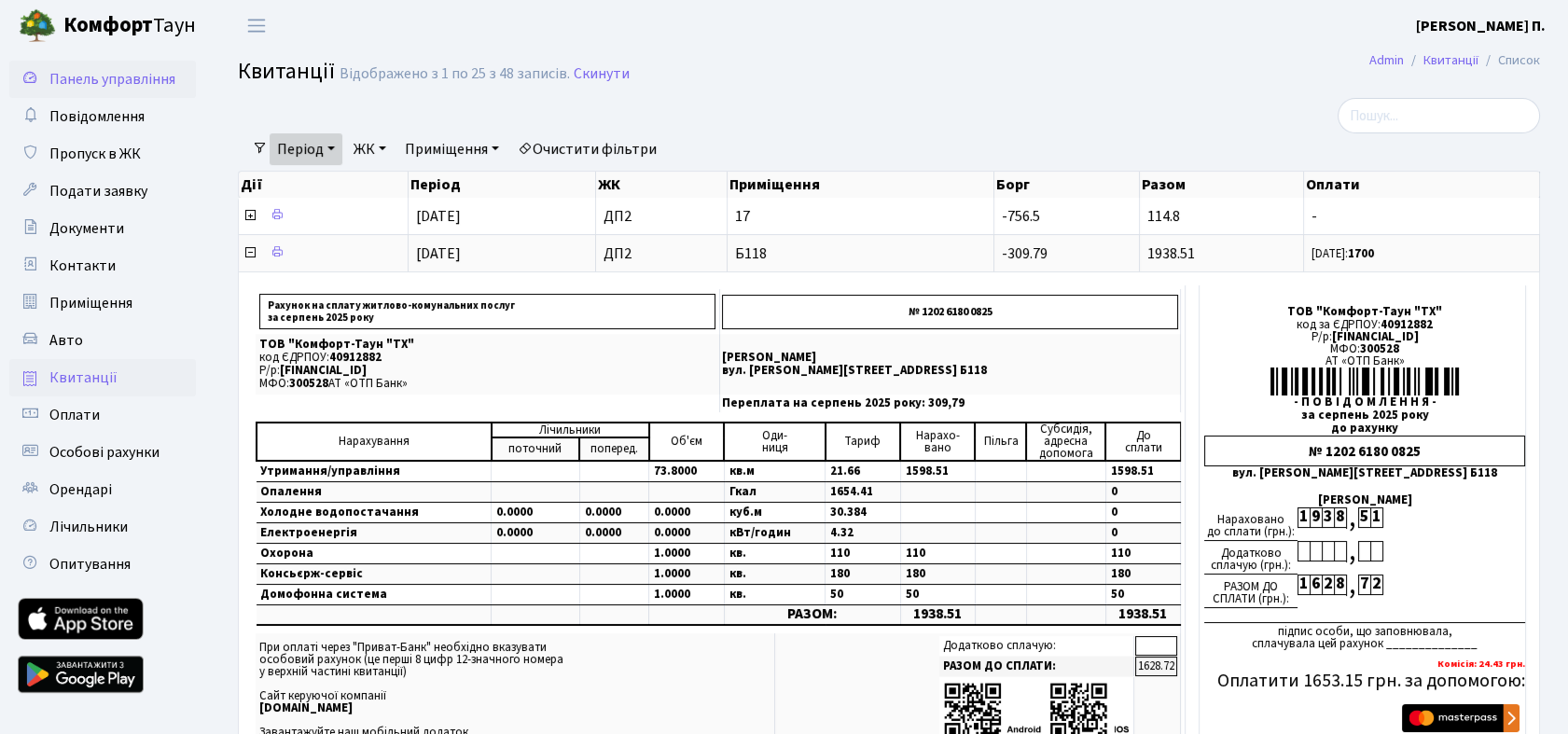
click at [141, 82] on span "Панель управління" at bounding box center [111, 79] width 126 height 21
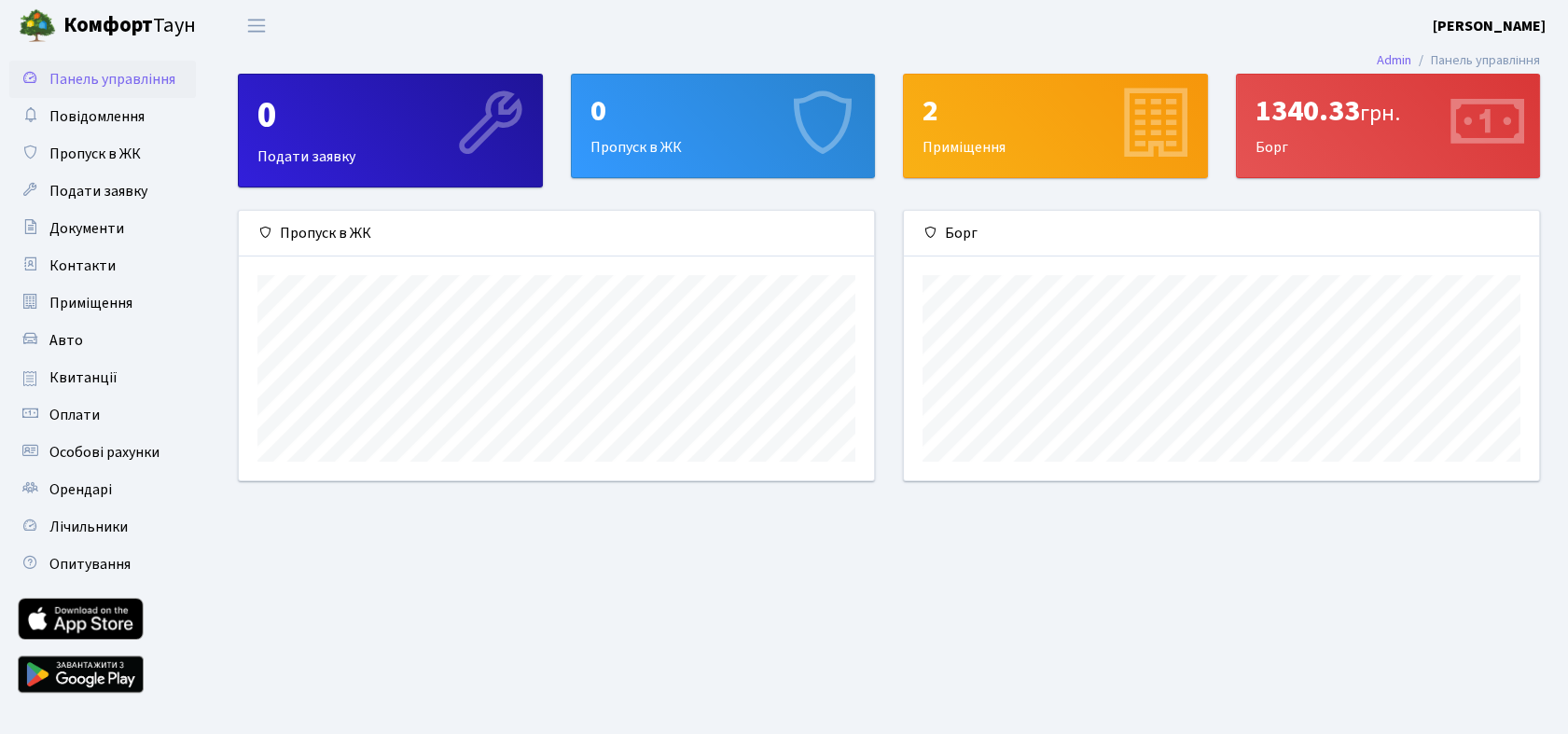
scroll to position [268, 636]
